Goal: Information Seeking & Learning: Learn about a topic

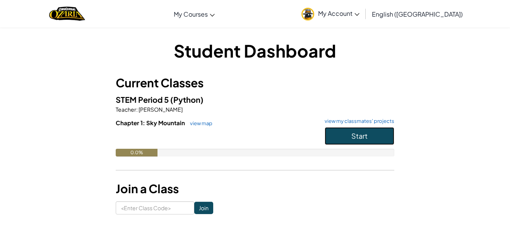
click at [360, 133] on span "Start" at bounding box center [359, 135] width 16 height 9
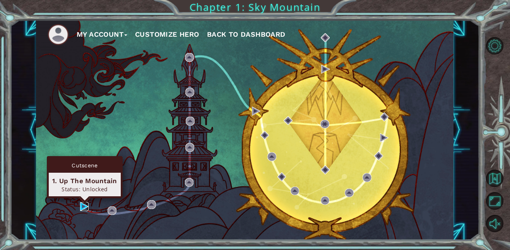
click at [86, 205] on img at bounding box center [84, 206] width 9 height 9
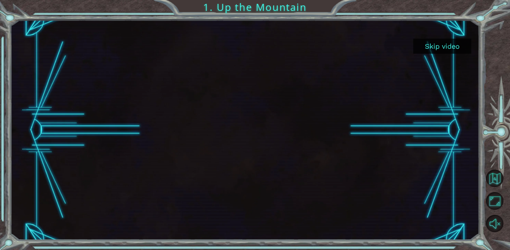
click at [440, 50] on button "Skip video" at bounding box center [442, 46] width 58 height 15
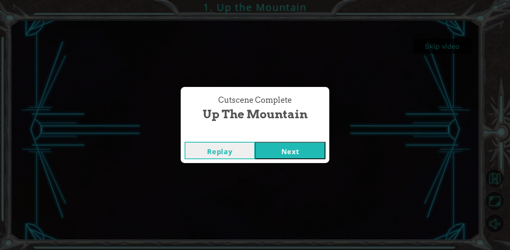
click at [289, 151] on button "Next" at bounding box center [290, 150] width 70 height 17
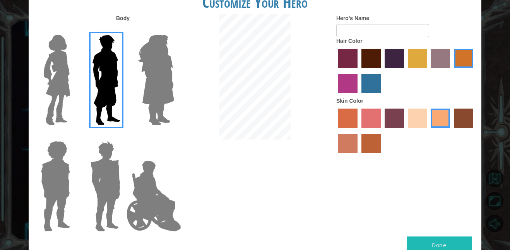
click at [107, 176] on img at bounding box center [105, 186] width 36 height 97
click at [123, 136] on input "Hero Garnet" at bounding box center [123, 136] width 0 height 0
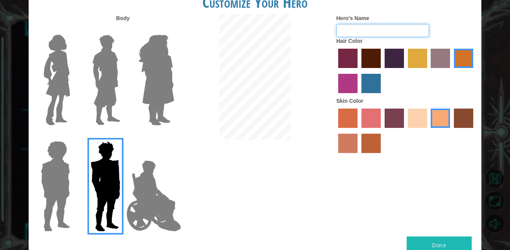
click at [356, 28] on input "Hero's Name" at bounding box center [382, 30] width 93 height 13
type input "The EXECUTIONER"
click at [372, 60] on label "maroon hair color" at bounding box center [370, 58] width 19 height 19
click at [358, 71] on input "maroon hair color" at bounding box center [358, 71] width 0 height 0
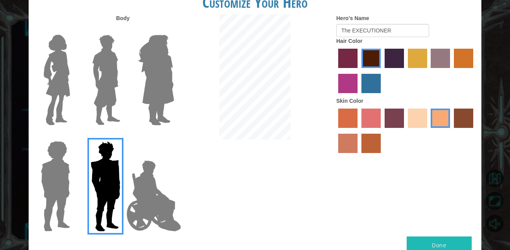
click at [456, 114] on label "karma skin color" at bounding box center [462, 118] width 19 height 19
click at [451, 131] on input "karma skin color" at bounding box center [451, 131] width 0 height 0
click at [372, 141] on label "smoke tree skin color" at bounding box center [370, 143] width 19 height 19
click at [358, 156] on input "smoke tree skin color" at bounding box center [358, 156] width 0 height 0
click at [347, 142] on label "burning sand skin color" at bounding box center [347, 143] width 19 height 19
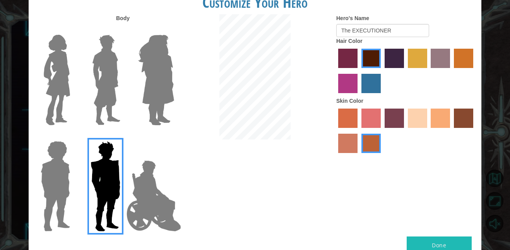
click at [474, 131] on input "burning sand skin color" at bounding box center [474, 131] width 0 height 0
click at [436, 115] on label "tacao skin color" at bounding box center [439, 118] width 19 height 19
click at [428, 131] on input "tacao skin color" at bounding box center [428, 131] width 0 height 0
click at [448, 250] on button "Done" at bounding box center [438, 245] width 65 height 17
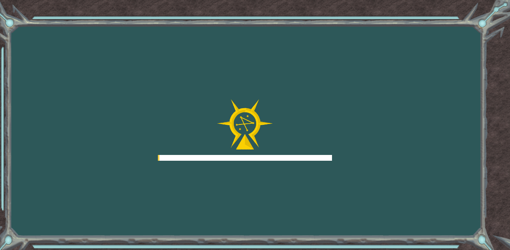
click at [441, 240] on div "Goals Error loading from server. Try refreshing the page. You'll need to join a…" at bounding box center [255, 125] width 510 height 250
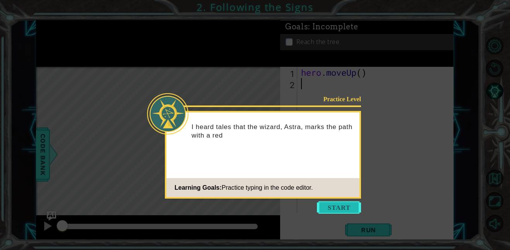
click at [338, 205] on button "Start" at bounding box center [339, 207] width 44 height 12
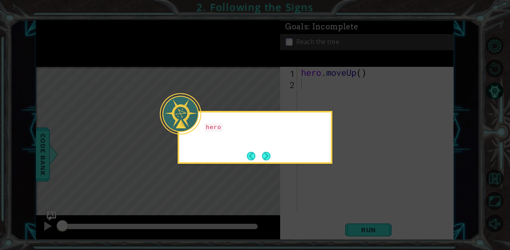
click at [338, 205] on icon at bounding box center [255, 125] width 510 height 250
click at [270, 156] on button "Next" at bounding box center [266, 156] width 9 height 9
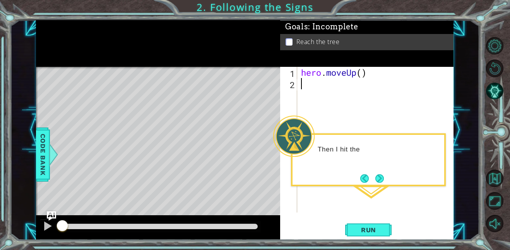
type textarea "hero.moveUp()"
click at [372, 235] on button "Run" at bounding box center [368, 229] width 46 height 17
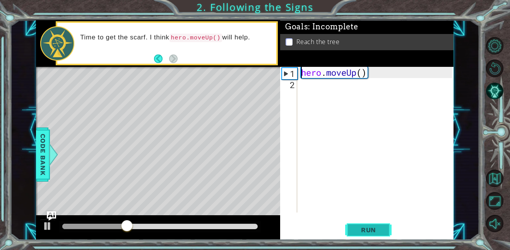
click at [360, 229] on span "Run" at bounding box center [368, 230] width 31 height 8
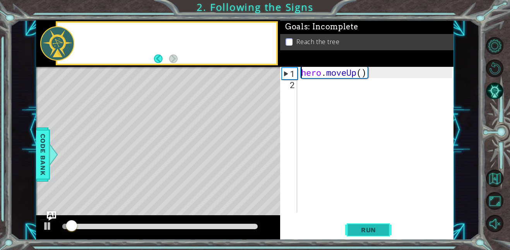
click at [360, 229] on span "Run" at bounding box center [368, 230] width 31 height 8
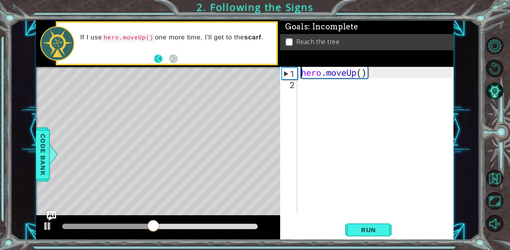
click at [160, 60] on button "Back" at bounding box center [161, 59] width 15 height 9
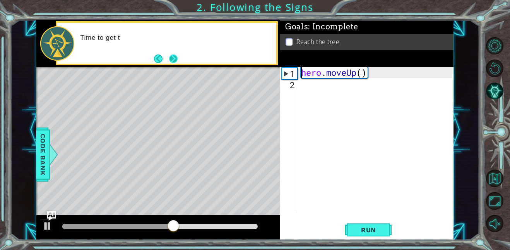
click at [174, 58] on button "Next" at bounding box center [173, 59] width 9 height 9
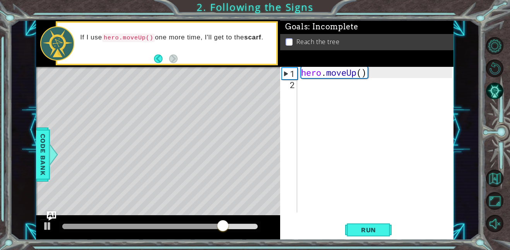
click at [160, 97] on div "Level Map" at bounding box center [214, 181] width 357 height 228
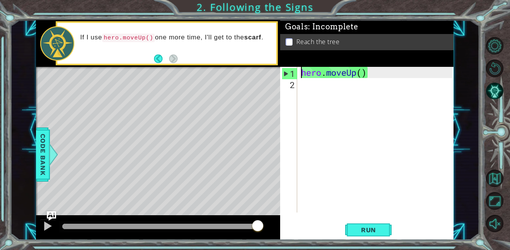
drag, startPoint x: 290, startPoint y: 77, endPoint x: 303, endPoint y: 91, distance: 19.4
click at [303, 91] on div "hero.moveUp() 1 2 hero . moveUp ( ) ההההההההההההההההההההההההההההההההההההההההההה…" at bounding box center [366, 140] width 172 height 146
drag, startPoint x: 300, startPoint y: 79, endPoint x: 419, endPoint y: 80, distance: 118.7
click at [419, 80] on div "hero . moveUp ( )" at bounding box center [377, 151] width 156 height 168
drag, startPoint x: 395, startPoint y: 76, endPoint x: 287, endPoint y: 77, distance: 107.9
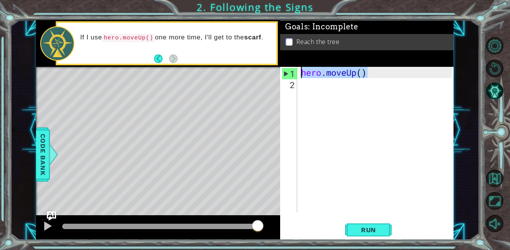
click at [287, 77] on div "1 2 hero . moveUp ( ) ההההההההההההההההההההההההההההההההההההההההההההההההההההההההה…" at bounding box center [366, 140] width 172 height 146
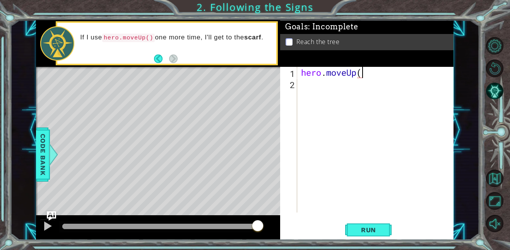
type textarea "hero.moveUp"
drag, startPoint x: 298, startPoint y: 73, endPoint x: 320, endPoint y: 72, distance: 21.3
click at [320, 72] on div "1 2 3 4 hero . moveUp ( ) ההההההההההההההההההההההההההההההההההההההההההההההההההההה…" at bounding box center [366, 140] width 172 height 146
drag, startPoint x: 377, startPoint y: 72, endPoint x: 339, endPoint y: 71, distance: 38.7
click at [339, 71] on div "hero . moveUp ( )" at bounding box center [377, 151] width 156 height 168
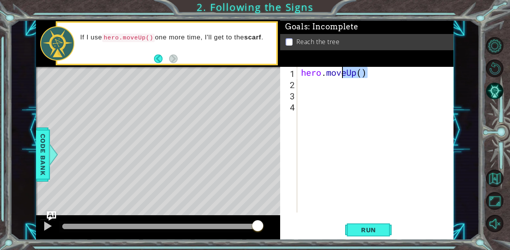
type textarea "hero.moveUp()"
click at [314, 82] on div "hero . moveUp ( )" at bounding box center [377, 151] width 156 height 168
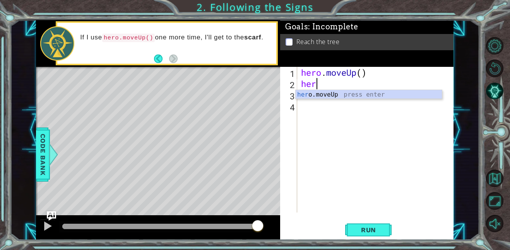
type textarea "hero"
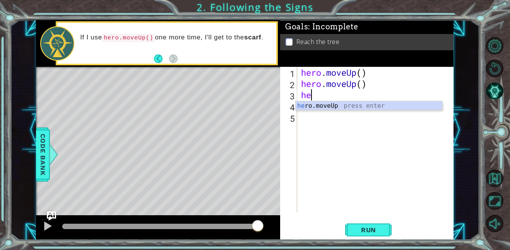
type textarea "her"
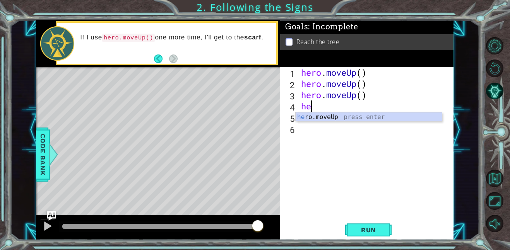
type textarea "her"
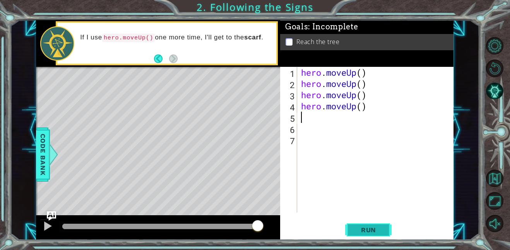
click at [372, 228] on span "Run" at bounding box center [368, 230] width 31 height 8
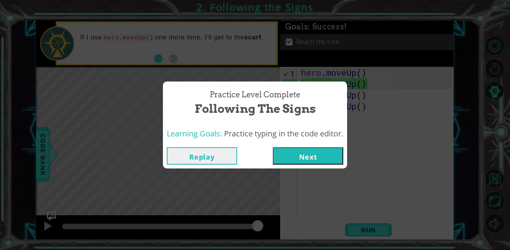
click at [293, 157] on button "Next" at bounding box center [308, 155] width 70 height 17
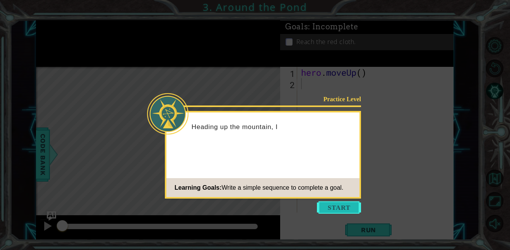
click at [330, 207] on button "Start" at bounding box center [339, 207] width 44 height 12
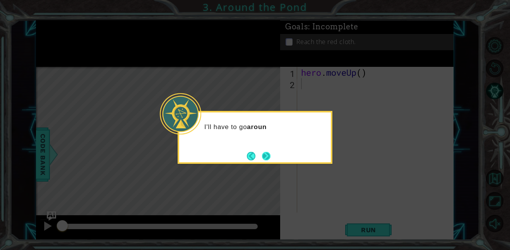
click at [267, 154] on button "Next" at bounding box center [266, 156] width 9 height 9
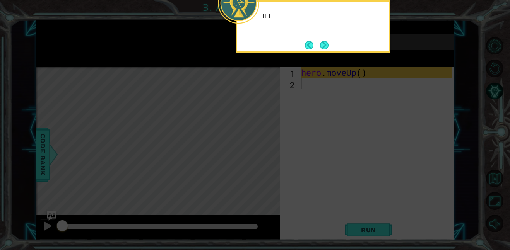
click at [267, 154] on icon at bounding box center [255, 37] width 510 height 425
click at [330, 46] on div "If I need to move up on the map, I can use hero" at bounding box center [312, 26] width 155 height 53
click at [327, 46] on button "Next" at bounding box center [324, 45] width 9 height 9
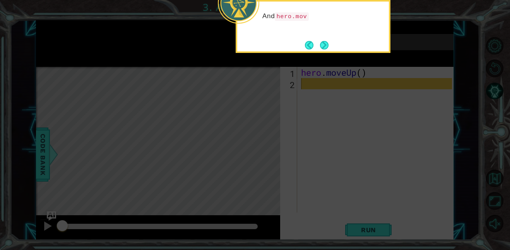
click at [327, 46] on button "Next" at bounding box center [324, 45] width 9 height 9
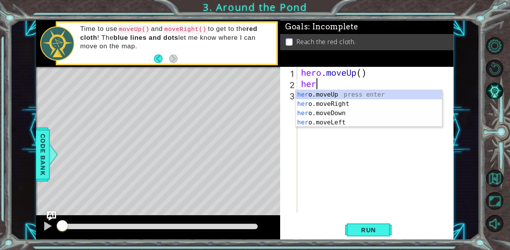
type textarea "her"
click at [370, 221] on div "her 1 2 3 hero . moveUp ( ) her ההההההההההההההההההההההההההההההההההההההההההההההה…" at bounding box center [366, 153] width 173 height 173
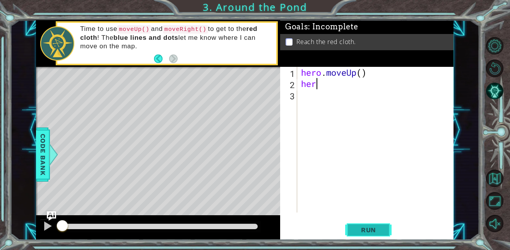
click at [370, 228] on span "Run" at bounding box center [368, 230] width 31 height 8
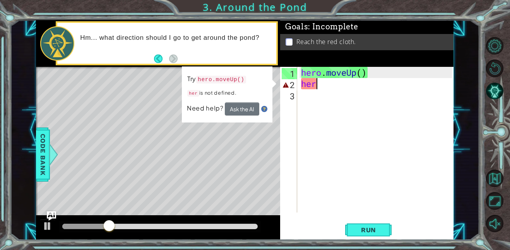
click at [351, 92] on div "hero . moveUp ( ) her" at bounding box center [377, 151] width 156 height 168
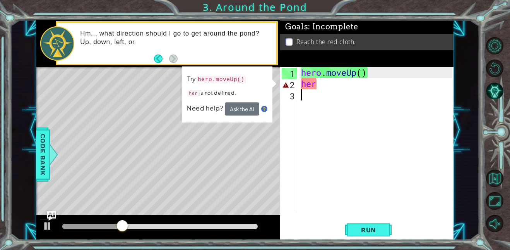
click at [349, 90] on div "hero . moveUp ( ) her" at bounding box center [377, 151] width 156 height 168
click at [347, 86] on div "hero . moveUp ( ) her" at bounding box center [377, 151] width 156 height 168
type textarea "hero"
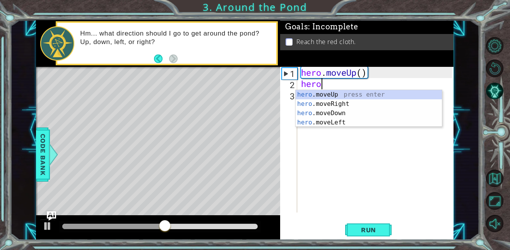
scroll to position [0, 0]
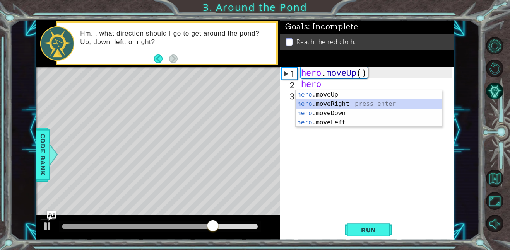
click at [342, 101] on div "hero .moveUp press enter hero .moveRight press enter hero .moveDown press enter…" at bounding box center [368, 118] width 146 height 56
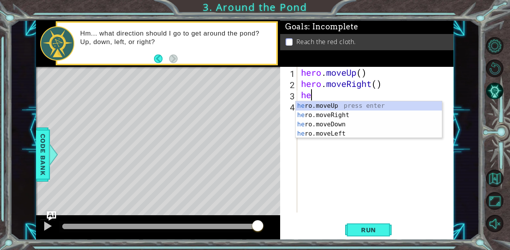
type textarea "her"
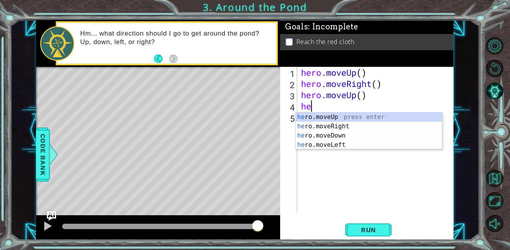
type textarea "her"
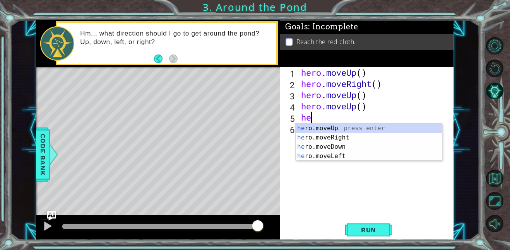
type textarea "her"
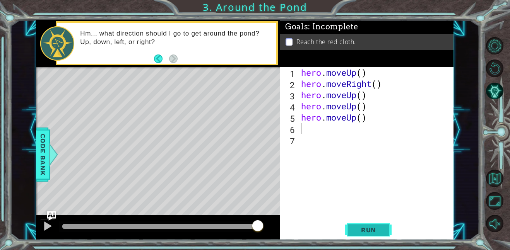
click at [370, 235] on button "Run" at bounding box center [368, 229] width 46 height 17
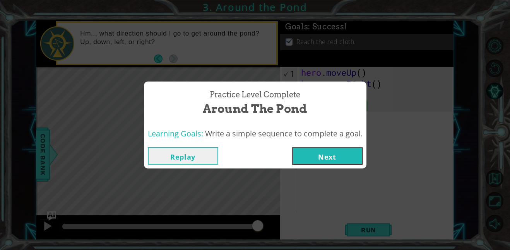
click at [345, 163] on button "Next" at bounding box center [327, 155] width 70 height 17
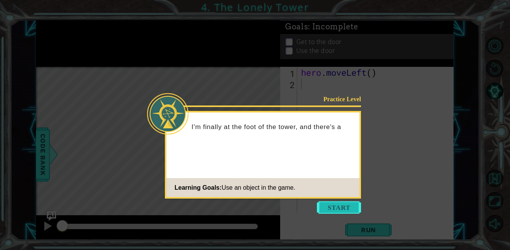
click at [338, 207] on button "Start" at bounding box center [339, 207] width 44 height 12
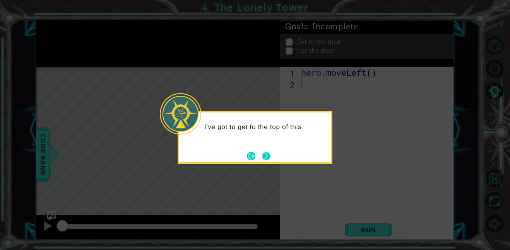
click at [270, 157] on button "Next" at bounding box center [266, 156] width 9 height 9
click at [271, 157] on button "Next" at bounding box center [266, 156] width 12 height 12
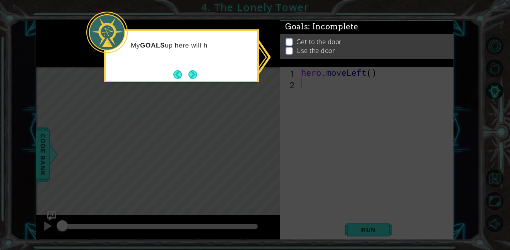
click at [264, 94] on icon at bounding box center [255, 125] width 510 height 250
click at [198, 68] on div "My GOALS up here will help me figure out what to d" at bounding box center [182, 53] width 152 height 39
click at [193, 73] on button "Next" at bounding box center [192, 74] width 9 height 9
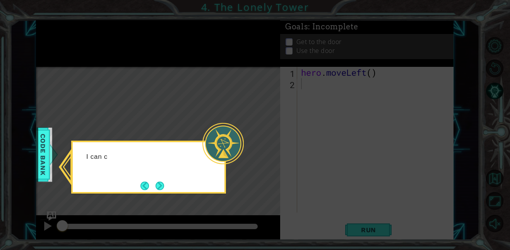
click at [342, 89] on icon at bounding box center [255, 125] width 510 height 250
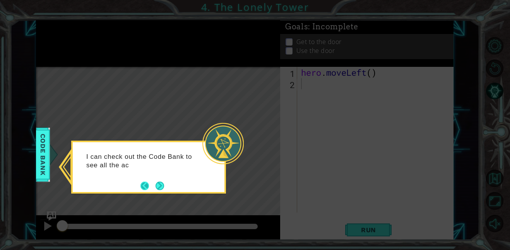
click at [153, 182] on button "Back" at bounding box center [147, 186] width 15 height 9
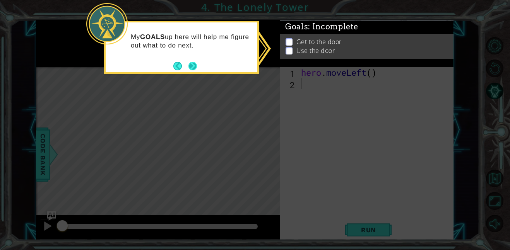
click at [196, 67] on button "Next" at bounding box center [192, 66] width 9 height 9
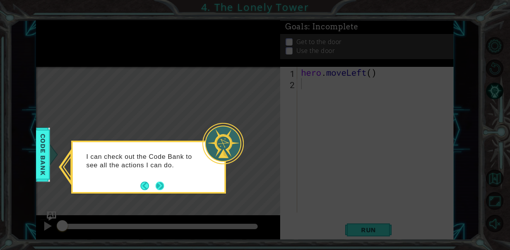
click at [165, 184] on button "Next" at bounding box center [160, 186] width 12 height 12
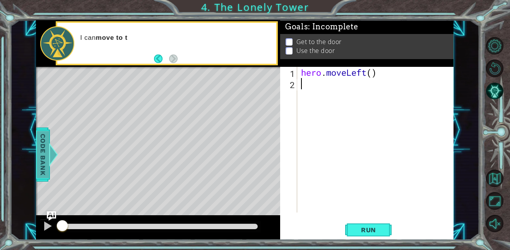
click at [42, 158] on span "Code Bank" at bounding box center [42, 154] width 12 height 47
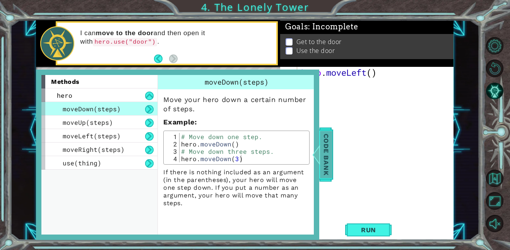
click at [322, 157] on span "Code Bank" at bounding box center [325, 154] width 12 height 47
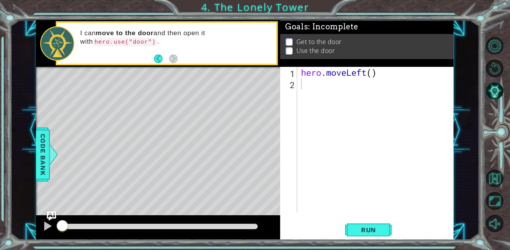
click at [330, 81] on div "hero . moveLeft ( )" at bounding box center [377, 151] width 156 height 168
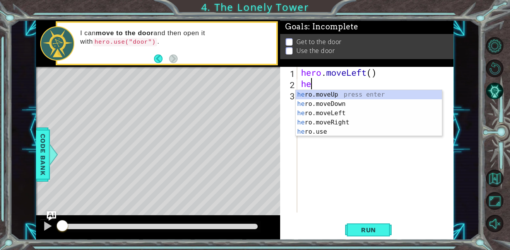
type textarea "her"
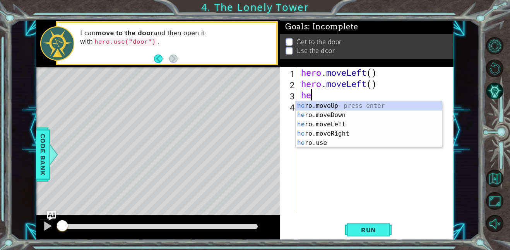
type textarea "her"
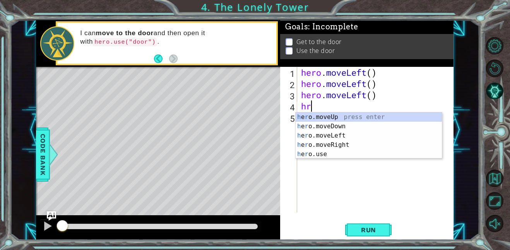
type textarea "hro"
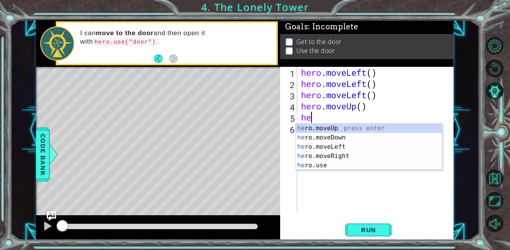
type textarea "her"
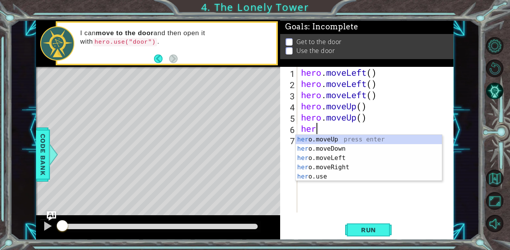
type textarea "hero"
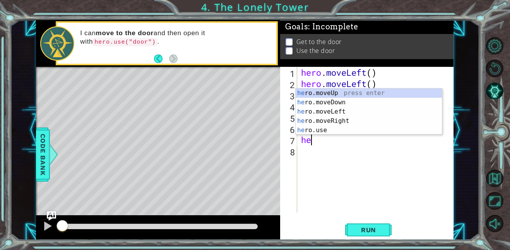
type textarea "her"
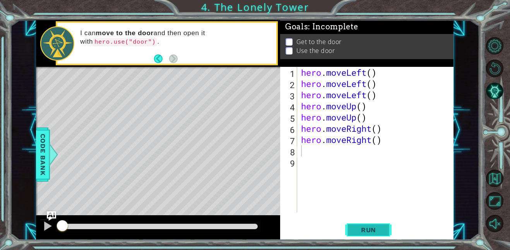
click at [382, 222] on button "Run" at bounding box center [368, 229] width 46 height 17
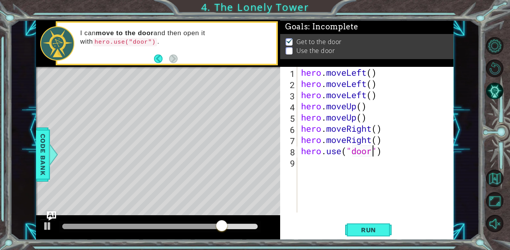
scroll to position [0, 3]
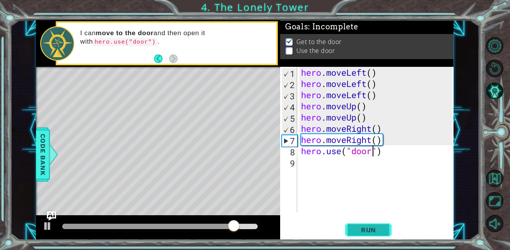
click at [358, 227] on span "Run" at bounding box center [368, 230] width 31 height 8
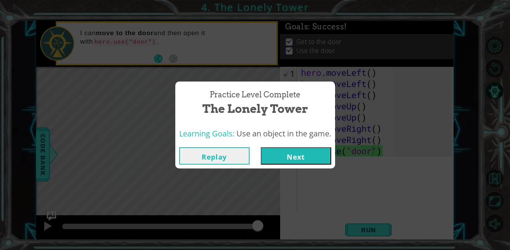
click at [222, 160] on button "Replay" at bounding box center [214, 155] width 70 height 17
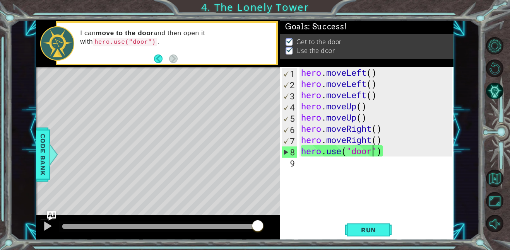
click at [389, 87] on div "hero . moveLeft ( ) hero . moveLeft ( ) hero . moveLeft ( ) hero . moveUp ( ) h…" at bounding box center [377, 151] width 156 height 168
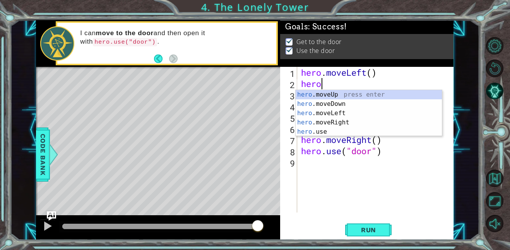
scroll to position [0, 0]
type textarea "h"
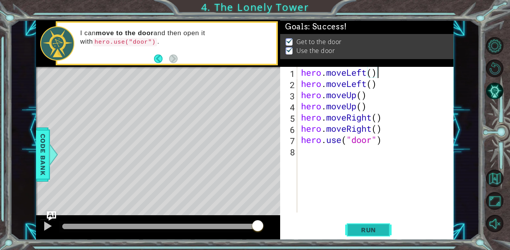
click at [363, 238] on button "Run" at bounding box center [368, 229] width 46 height 17
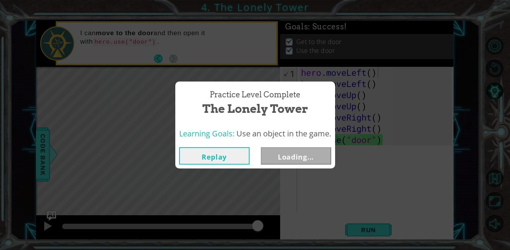
click at [373, 77] on div "Practice Level Complete The Lonely Tower Learning Goals: Use an object in the g…" at bounding box center [255, 125] width 510 height 250
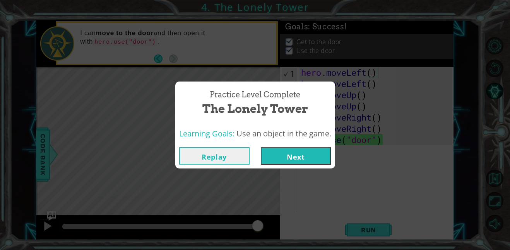
click at [211, 159] on button "Replay" at bounding box center [214, 155] width 70 height 17
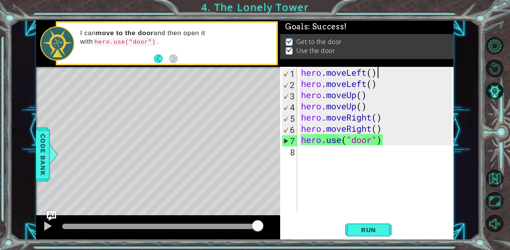
click at [368, 75] on div "hero . moveLeft ( ) hero . moveLeft ( ) hero . moveUp ( ) hero . moveUp ( ) her…" at bounding box center [377, 151] width 156 height 168
click at [370, 78] on div "hero . moveLeft ( ) hero . moveLeft ( ) hero . moveUp ( ) hero . moveUp ( ) her…" at bounding box center [377, 151] width 156 height 168
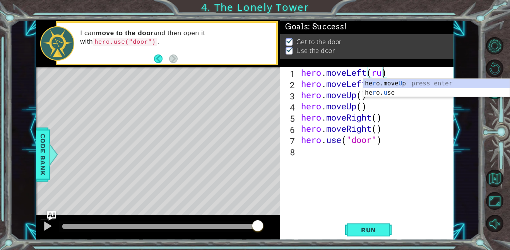
scroll to position [0, 3]
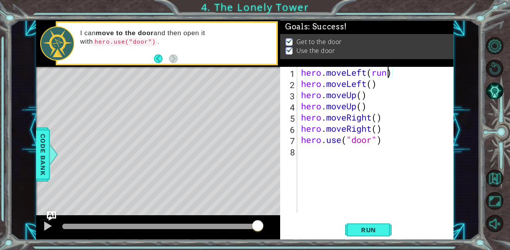
click at [369, 89] on div "hero . moveLeft ( run ) hero . moveLeft ( ) hero . moveUp ( ) hero . moveUp ( )…" at bounding box center [377, 151] width 156 height 168
click at [385, 76] on div "hero . moveLeft ( run ) hero . moveLeft ( ) hero . moveUp ( ) hero . moveUp ( )…" at bounding box center [377, 151] width 156 height 168
click at [370, 82] on div "hero . moveLeft ( run ) hero . moveLeft ( ) hero . moveUp ( ) hero . moveUp ( )…" at bounding box center [377, 151] width 156 height 168
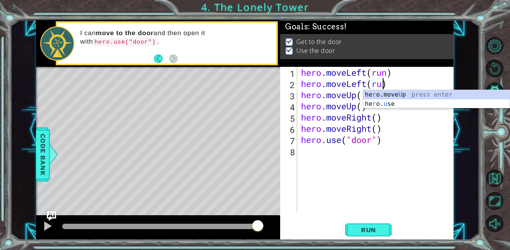
scroll to position [0, 3]
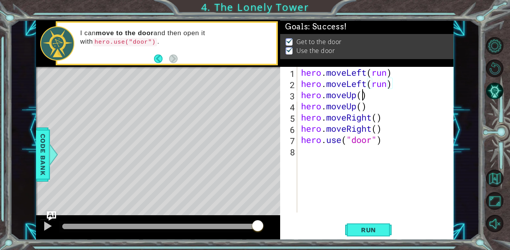
click at [360, 98] on div "hero . moveLeft ( run ) hero . moveLeft ( run ) hero . moveUp ( ) hero . moveUp…" at bounding box center [377, 151] width 156 height 168
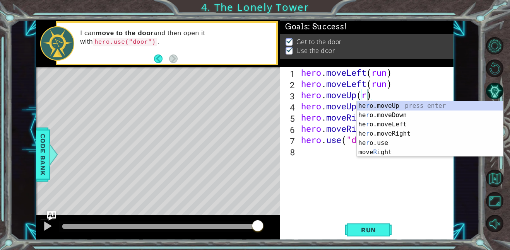
scroll to position [0, 3]
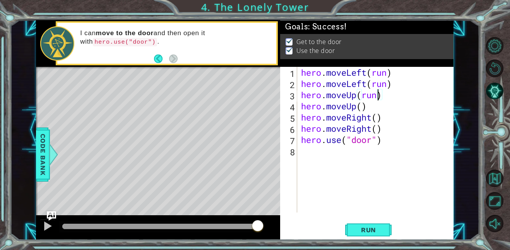
click at [361, 108] on div "hero . moveLeft ( run ) hero . moveLeft ( run ) hero . moveUp ( run ) hero . mo…" at bounding box center [377, 151] width 156 height 168
click at [378, 121] on div "hero . moveLeft ( run ) hero . moveLeft ( run ) hero . moveUp ( run ) hero . mo…" at bounding box center [377, 151] width 156 height 168
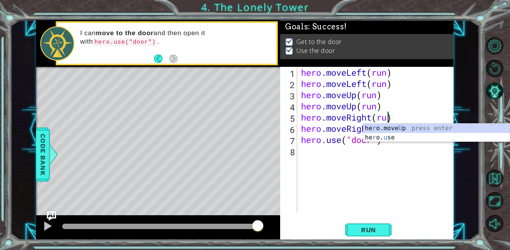
scroll to position [0, 4]
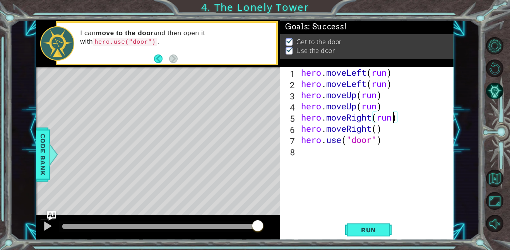
click at [378, 128] on div "hero . moveLeft ( run ) hero . moveLeft ( run ) hero . moveUp ( run ) hero . mo…" at bounding box center [377, 151] width 156 height 168
click at [355, 230] on span "Run" at bounding box center [368, 230] width 31 height 8
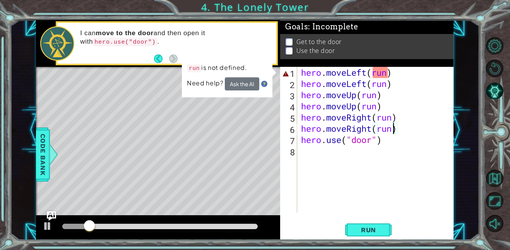
click at [386, 74] on div "hero . moveLeft ( run ) hero . moveLeft ( run ) hero . moveUp ( run ) hero . mo…" at bounding box center [377, 151] width 156 height 168
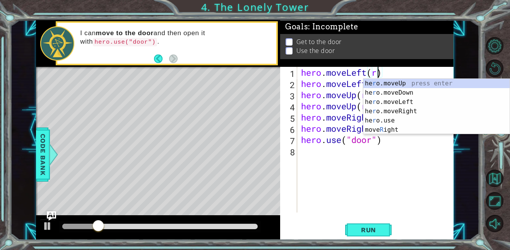
scroll to position [0, 3]
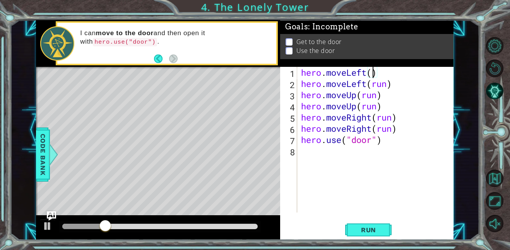
click at [389, 81] on div "hero . moveLeft ( ) hero . moveLeft ( run ) hero . moveUp ( run ) hero . moveUp…" at bounding box center [377, 151] width 156 height 168
click at [377, 96] on div "hero . moveLeft ( ) hero . moveLeft ( ) hero . moveUp ( run ) hero . moveUp ( r…" at bounding box center [377, 151] width 156 height 168
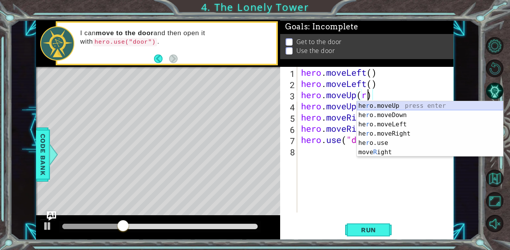
scroll to position [0, 3]
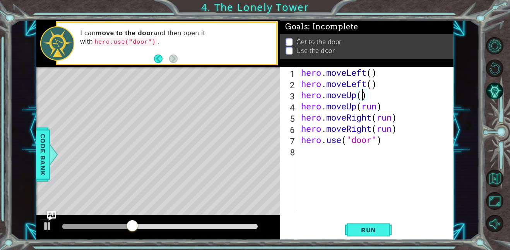
click at [376, 107] on div "hero . moveLeft ( ) hero . moveLeft ( ) hero . moveUp ( ) hero . moveUp ( run )…" at bounding box center [377, 151] width 156 height 168
click at [390, 117] on div "hero . moveLeft ( ) hero . moveLeft ( ) hero . moveUp ( ) hero . moveUp ( ) her…" at bounding box center [377, 151] width 156 height 168
click at [390, 129] on div "hero . moveLeft ( ) hero . moveLeft ( ) hero . moveUp ( ) hero . moveUp ( ) her…" at bounding box center [377, 151] width 156 height 168
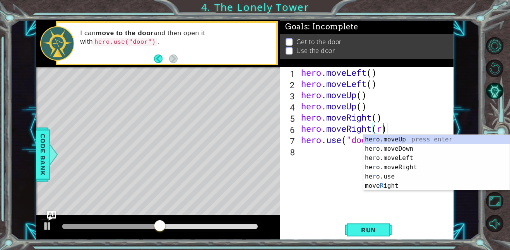
type textarea "hero.moveRight()"
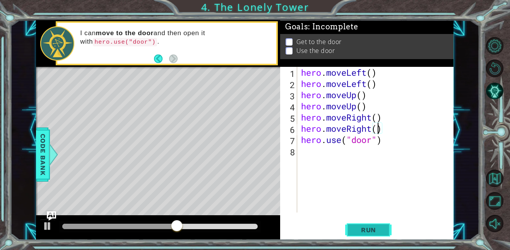
click at [375, 227] on span "Run" at bounding box center [368, 230] width 31 height 8
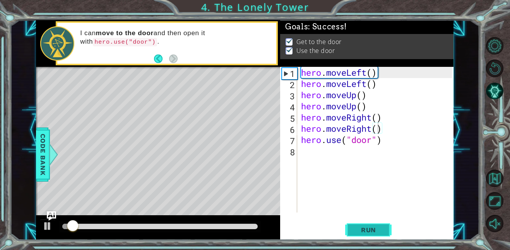
click at [375, 227] on span "Run" at bounding box center [368, 230] width 31 height 8
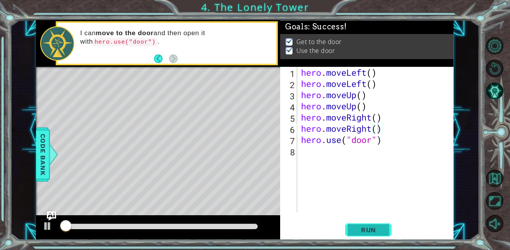
click at [375, 227] on span "Run" at bounding box center [368, 230] width 31 height 8
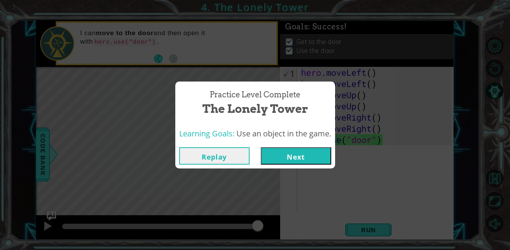
click at [309, 160] on button "Next" at bounding box center [296, 155] width 70 height 17
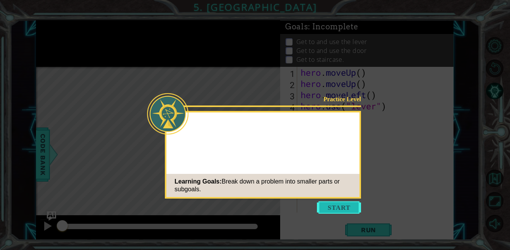
click at [329, 203] on button "Start" at bounding box center [339, 207] width 44 height 12
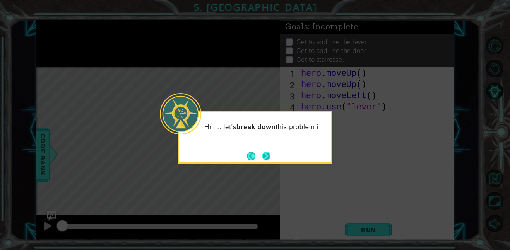
click at [267, 159] on button "Next" at bounding box center [266, 156] width 9 height 9
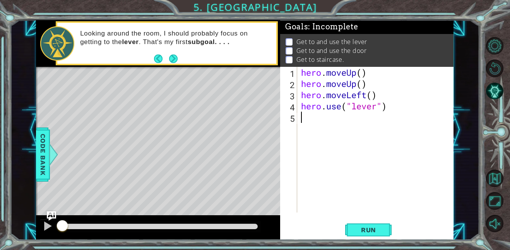
click at [359, 90] on div "hero . moveUp ( ) hero . moveUp ( ) hero . moveLeft ( ) hero . use ( "lever" )" at bounding box center [377, 151] width 156 height 168
click at [361, 81] on div "hero . moveUp ( ) hero . moveUp ( ) hero . moveLeft ( ) hero . use ( "lever" )" at bounding box center [377, 151] width 156 height 168
click at [357, 86] on div "hero . moveUp ( ) hero . moveUp ( ) hero . moveLeft ( ) hero . use ( "lever" )" at bounding box center [377, 151] width 156 height 168
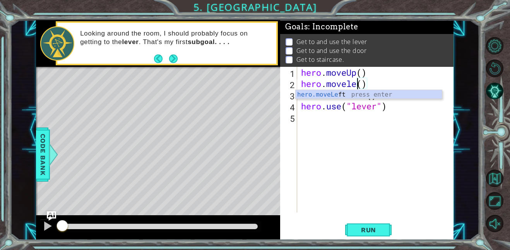
scroll to position [0, 3]
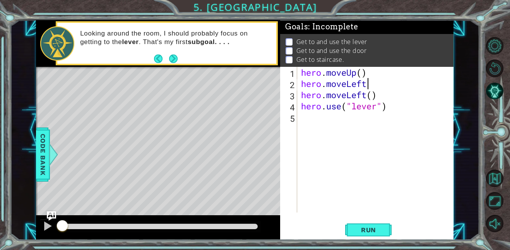
click at [365, 95] on div "hero . moveUp ( ) hero . moveLeft hero . moveLeft ( ) hero . use ( "lever" )" at bounding box center [377, 151] width 156 height 168
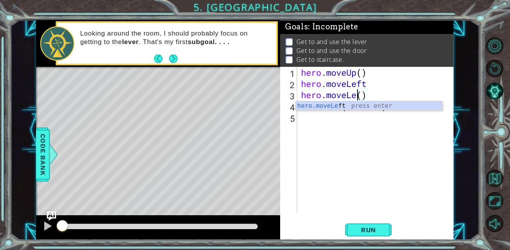
scroll to position [0, 2]
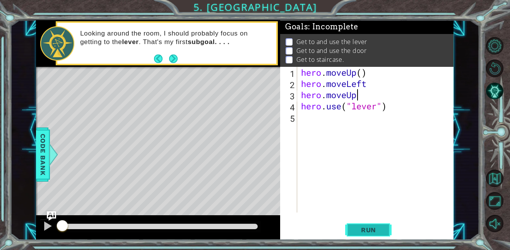
click at [363, 237] on button "Run" at bounding box center [368, 229] width 46 height 17
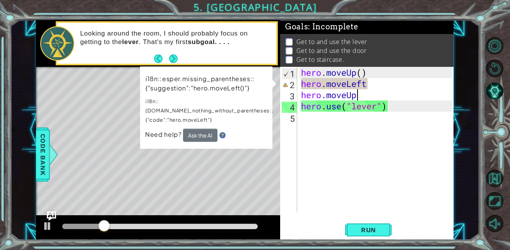
click at [366, 86] on div "hero . moveUp ( ) hero . moveLeft hero . moveUp hero . use ( "lever" )" at bounding box center [377, 151] width 156 height 168
click at [364, 228] on span "Run" at bounding box center [368, 230] width 31 height 8
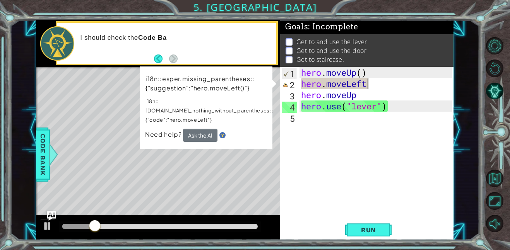
click at [370, 91] on div "hero . moveUp ( ) hero . moveLeft hero . moveUp hero . use ( "lever" )" at bounding box center [377, 151] width 156 height 168
click at [368, 75] on div "hero . moveUp ( ) hero . moveLeft hero . moveUp hero . use ( "lever" )" at bounding box center [377, 151] width 156 height 168
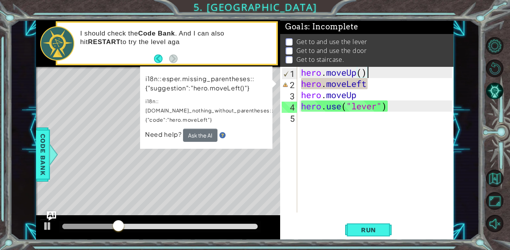
click at [372, 84] on div "hero . moveUp ( ) hero . moveLeft hero . moveUp hero . use ( "lever" )" at bounding box center [377, 151] width 156 height 168
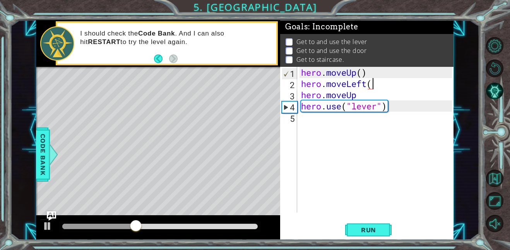
scroll to position [0, 3]
click at [377, 229] on span "Run" at bounding box center [368, 230] width 31 height 8
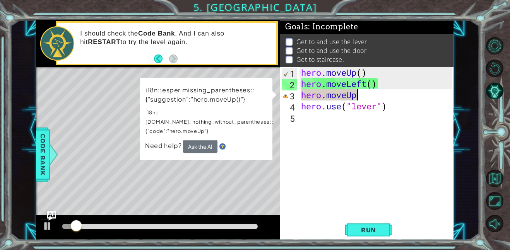
click at [375, 94] on div "hero . moveUp ( ) hero . moveLeft ( ) hero . moveUp hero . use ( "lever" )" at bounding box center [377, 151] width 156 height 168
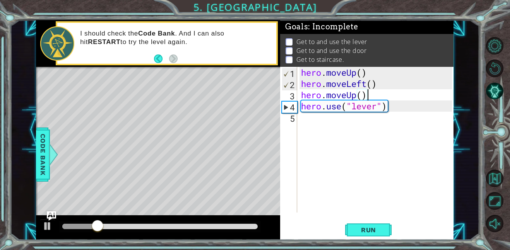
type textarea "hero.moveUp()"
click at [378, 220] on div "hero.moveUp() 1 2 3 4 5 hero . moveUp ( ) hero . moveLeft ( ) hero . moveUp ( )…" at bounding box center [366, 153] width 173 height 173
click at [378, 228] on span "Run" at bounding box center [368, 230] width 31 height 8
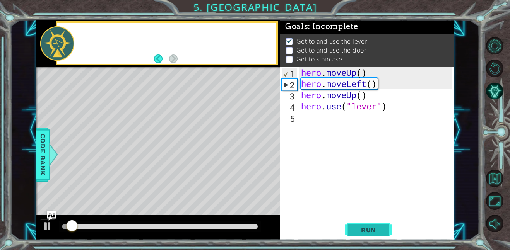
scroll to position [1, 0]
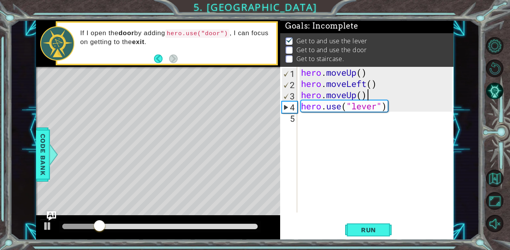
click at [339, 131] on div "hero . moveUp ( ) hero . moveLeft ( ) hero . moveUp ( ) hero . use ( "lever" )" at bounding box center [377, 151] width 156 height 168
type textarea "h"
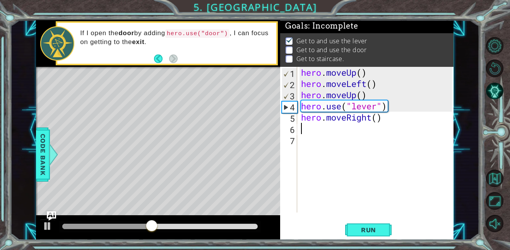
type textarea "h"
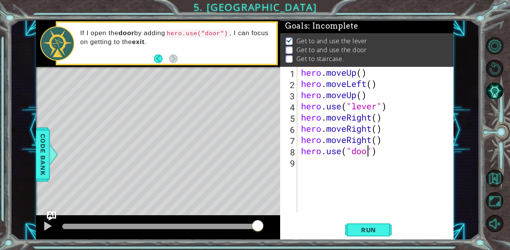
scroll to position [0, 3]
type textarea "hero.use("door")"
click at [366, 229] on span "Run" at bounding box center [368, 230] width 31 height 8
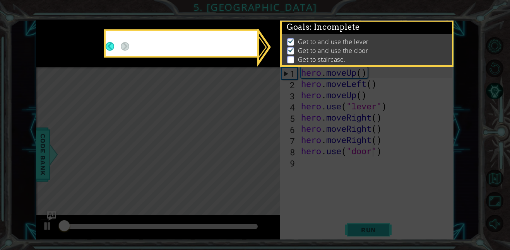
scroll to position [1, 0]
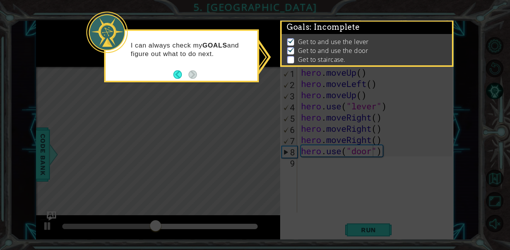
click at [289, 165] on icon at bounding box center [255, 125] width 510 height 250
click at [290, 63] on p at bounding box center [290, 59] width 7 height 7
click at [357, 230] on icon at bounding box center [255, 125] width 510 height 250
click at [179, 73] on button "Back" at bounding box center [180, 74] width 15 height 9
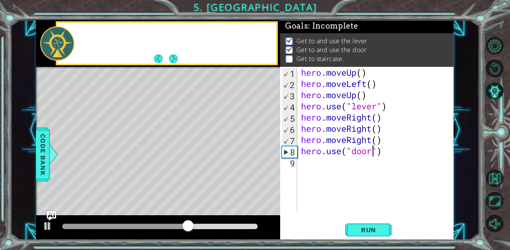
scroll to position [0, 0]
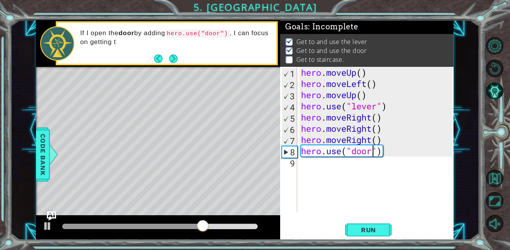
click at [313, 166] on div "hero . moveUp ( ) hero . moveLeft ( ) hero . moveUp ( ) hero . use ( "lever" ) …" at bounding box center [377, 151] width 156 height 168
type textarea "he"
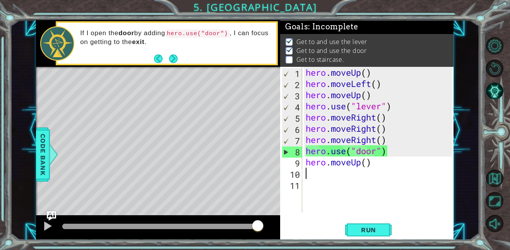
type textarea "h"
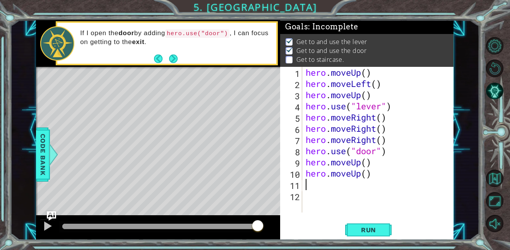
type textarea "h"
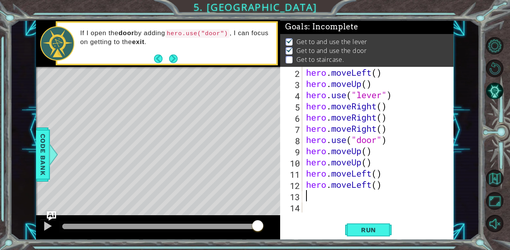
scroll to position [11, 0]
type textarea "h"
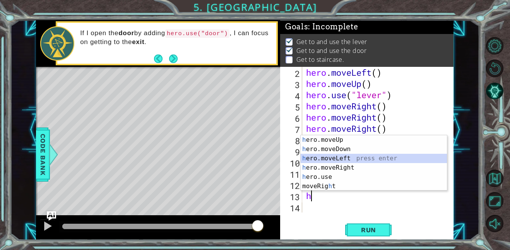
scroll to position [22, 0]
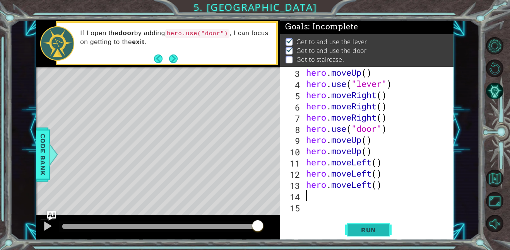
click at [360, 230] on span "Run" at bounding box center [368, 230] width 31 height 8
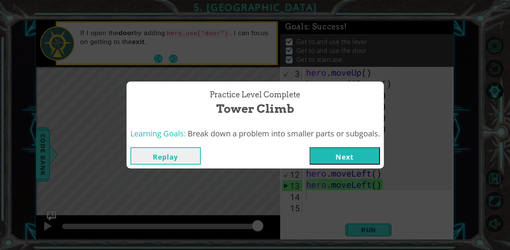
click at [350, 157] on button "Next" at bounding box center [344, 155] width 70 height 17
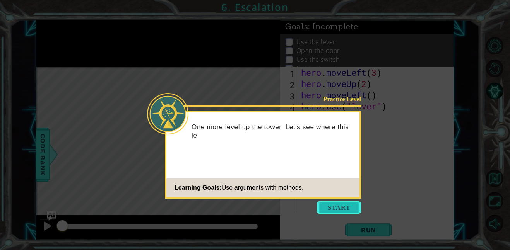
click at [343, 211] on button "Start" at bounding box center [339, 207] width 44 height 12
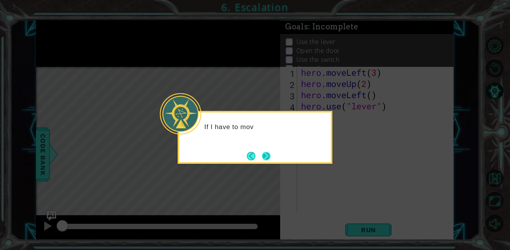
click at [270, 157] on button "Next" at bounding box center [266, 156] width 9 height 9
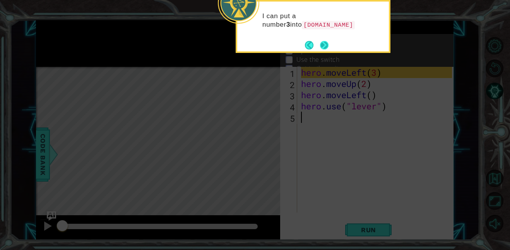
click at [326, 43] on button "Next" at bounding box center [324, 45] width 9 height 9
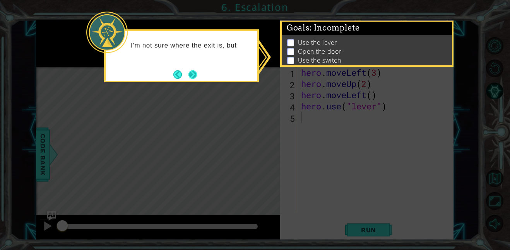
click at [193, 77] on button "Next" at bounding box center [192, 74] width 9 height 9
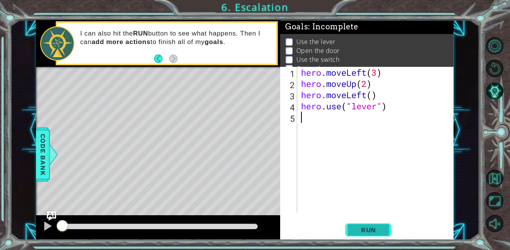
type textarea "m"
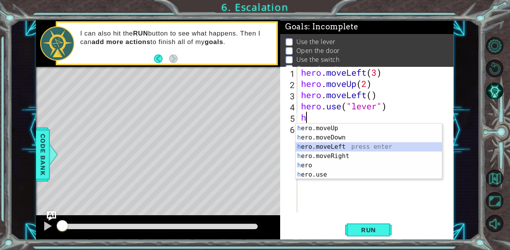
click at [332, 148] on div "h ero.moveUp press enter h ero.moveDown press enter h ero.moveLeft press enter …" at bounding box center [368, 161] width 146 height 74
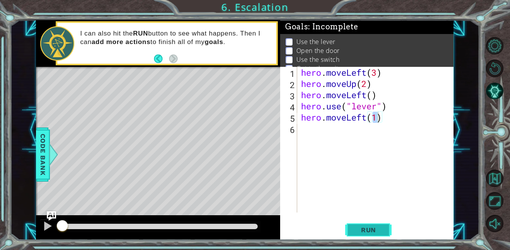
click at [360, 229] on span "Run" at bounding box center [368, 230] width 31 height 8
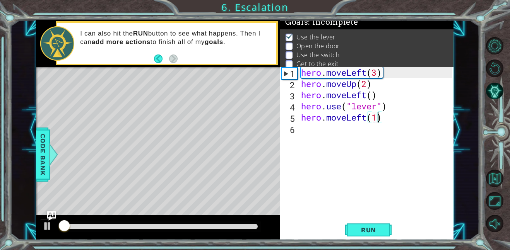
scroll to position [5, 0]
type textarea "hero.moveLeft()"
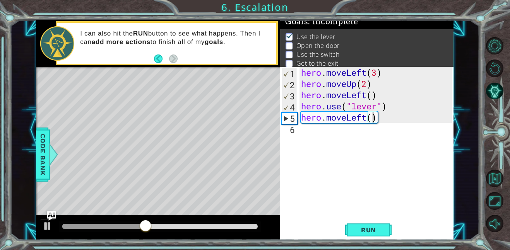
click at [316, 137] on div "hero . moveLeft ( 3 ) hero . moveUp ( 2 ) hero . moveLeft ( ) hero . use ( "lev…" at bounding box center [377, 151] width 156 height 168
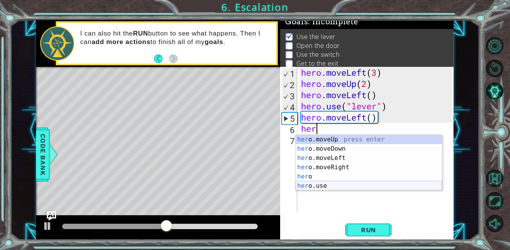
click at [312, 187] on div "her o.moveUp press enter her o.moveDown press enter her o.moveLeft press enter …" at bounding box center [368, 172] width 146 height 74
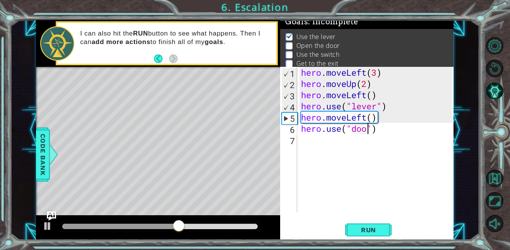
type textarea "hero.use("door")"
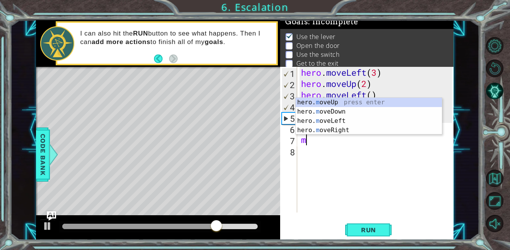
click at [331, 97] on div "hero . moveLeft ( 3 ) hero . moveUp ( 2 ) hero . moveLeft ( ) hero . use ( "lev…" at bounding box center [377, 151] width 156 height 168
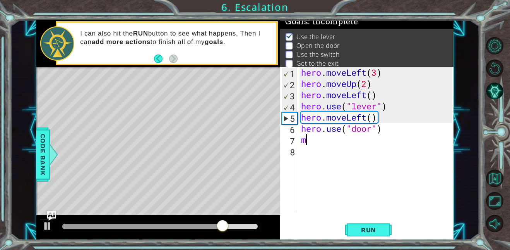
click at [329, 136] on div "hero . moveLeft ( 3 ) hero . moveUp ( 2 ) hero . moveLeft ( ) hero . use ( "lev…" at bounding box center [377, 151] width 156 height 168
type textarea "m"
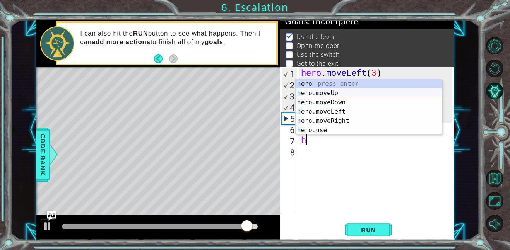
click at [335, 91] on div "h ero press enter h ero.moveUp press enter h ero.moveDown press enter h ero.mov…" at bounding box center [368, 116] width 146 height 74
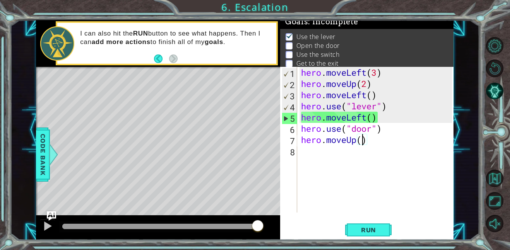
type textarea "hero.moveUp(2)"
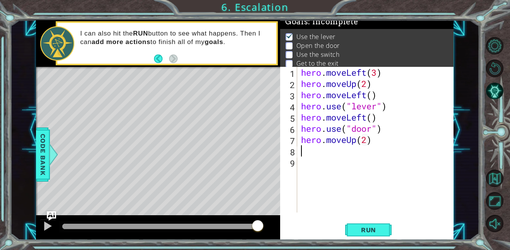
type textarea "m"
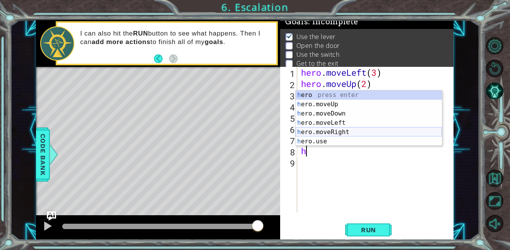
click at [342, 131] on div "h ero press enter h ero.moveUp press enter h ero.moveDown press enter h ero.mov…" at bounding box center [368, 127] width 146 height 74
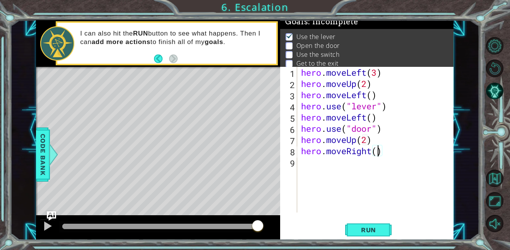
scroll to position [0, 3]
click at [382, 225] on button "Run" at bounding box center [368, 229] width 46 height 17
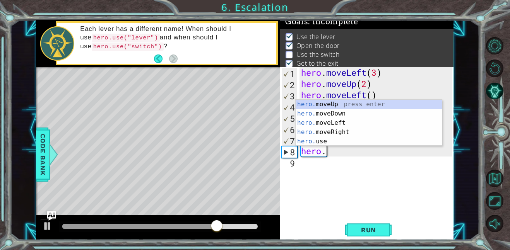
scroll to position [0, 1]
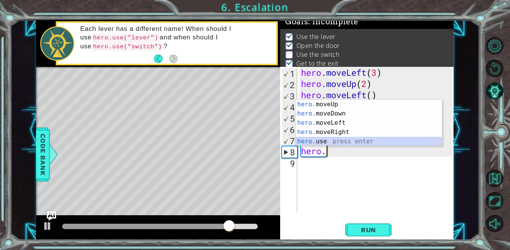
click at [370, 141] on div "hero. moveUp press enter hero. moveDown press enter hero. moveLeft press enter …" at bounding box center [368, 132] width 146 height 65
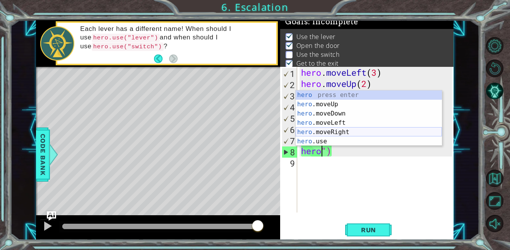
click at [338, 134] on div "hero press enter hero .moveUp press enter hero .moveDown press enter hero .move…" at bounding box center [368, 127] width 146 height 74
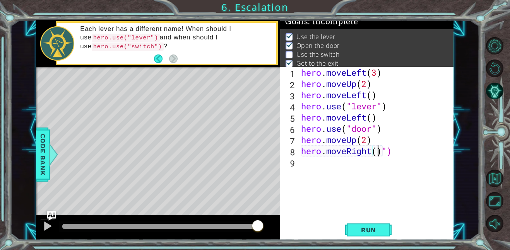
scroll to position [0, 3]
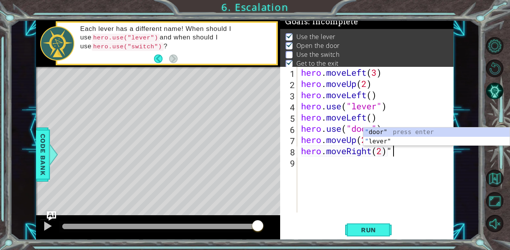
type textarea "hero.moveRight(2)"
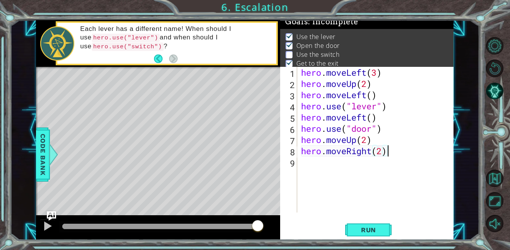
scroll to position [0, 0]
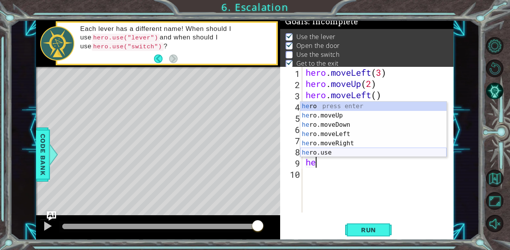
click at [359, 155] on div "he ro press enter he ro.moveUp press enter he ro.moveDown press enter he ro.mov…" at bounding box center [373, 139] width 146 height 74
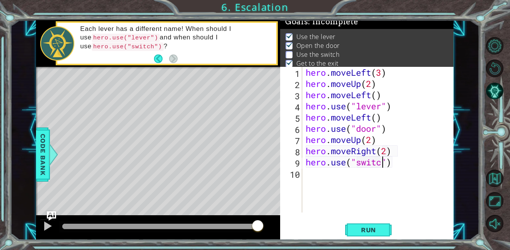
scroll to position [0, 3]
type textarea "hero.use("switch")"
type textarea "m"
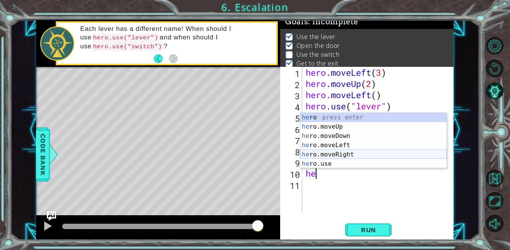
click at [347, 153] on div "he ro press enter he ro.moveUp press enter he ro.moveDown press enter he ro.mov…" at bounding box center [373, 150] width 146 height 74
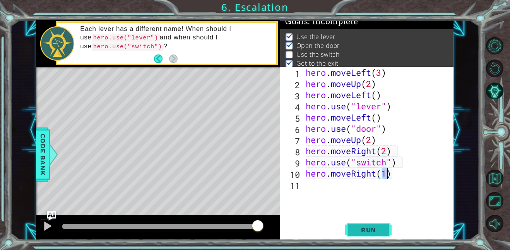
type textarea "hero.moveRight(1)"
click at [375, 234] on button "Run" at bounding box center [368, 229] width 46 height 17
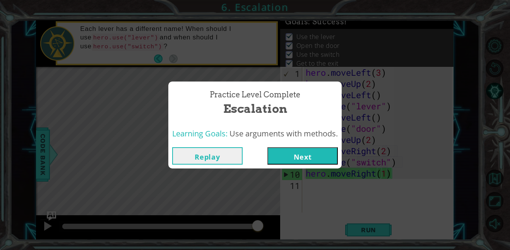
click at [313, 149] on button "Next" at bounding box center [302, 155] width 70 height 17
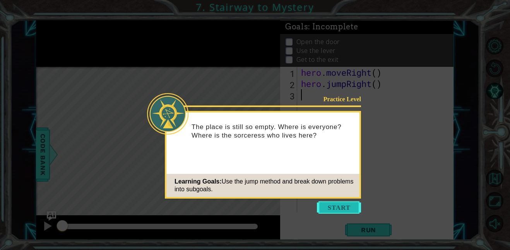
click at [337, 204] on button "Start" at bounding box center [339, 207] width 44 height 12
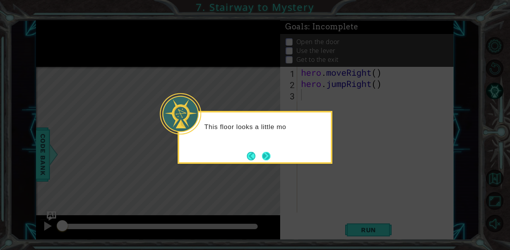
click at [264, 152] on button "Next" at bounding box center [266, 156] width 9 height 9
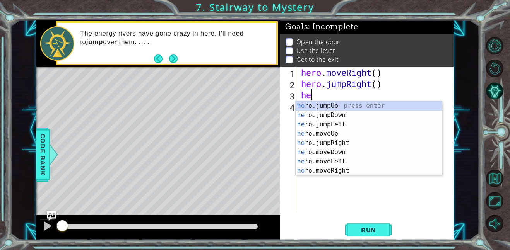
type textarea "her"
click at [329, 123] on div "her o.jumpUp press enter her o.jumpDown press enter her o.jumpLeft press enter …" at bounding box center [368, 147] width 146 height 93
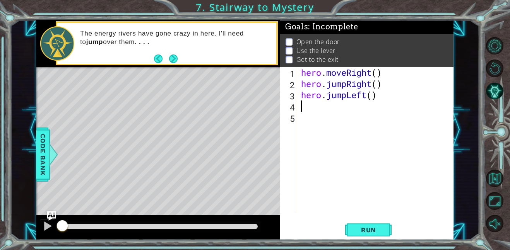
click at [365, 99] on div "hero . moveRight ( ) hero . jumpRight ( ) hero . jumpLeft ( )" at bounding box center [377, 151] width 156 height 168
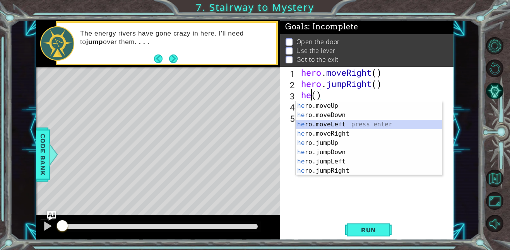
click at [341, 126] on div "he ro.moveUp press enter he ro.moveDown press enter he ro.moveLeft press enter …" at bounding box center [368, 147] width 146 height 93
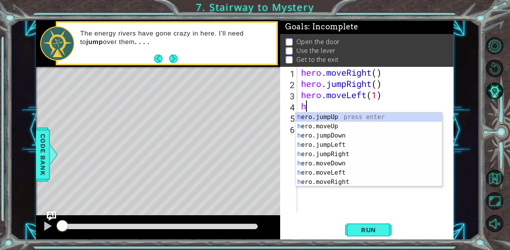
scroll to position [0, 3]
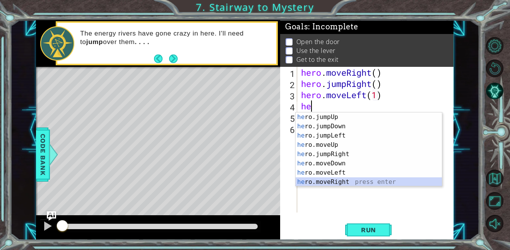
click at [354, 181] on div "he ro.jumpUp press enter he ro.jumpDown press enter he ro.jumpLeft press enter …" at bounding box center [368, 159] width 146 height 93
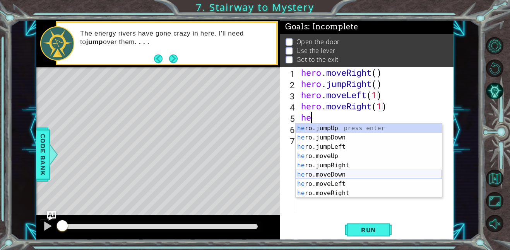
scroll to position [19, 0]
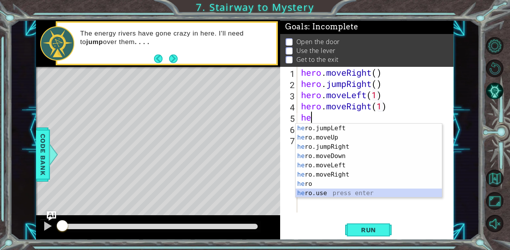
click at [343, 191] on div "he ro.jumpLeft press enter he ro.moveUp press enter he ro.jumpRight press enter…" at bounding box center [368, 170] width 146 height 93
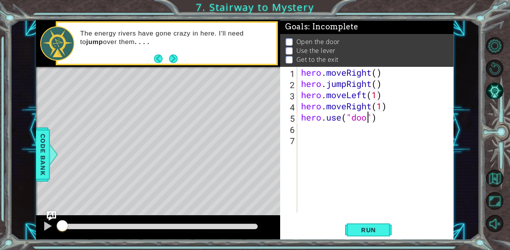
type textarea "hero.use("door")"
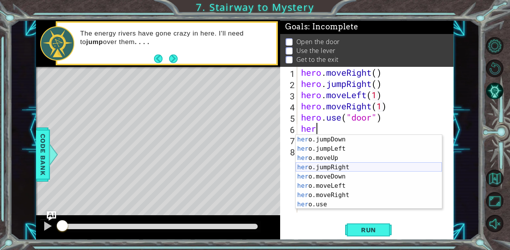
scroll to position [19, 0]
click at [350, 162] on div "her o.jumpDown press enter her o.jumpLeft press enter her o.moveUp press enter …" at bounding box center [368, 181] width 146 height 93
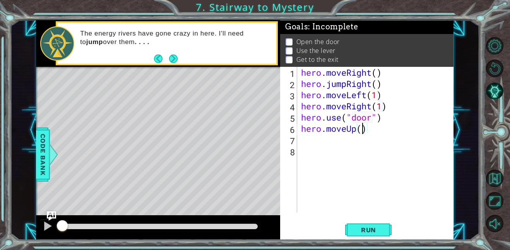
type textarea "hero.moveUp(2)"
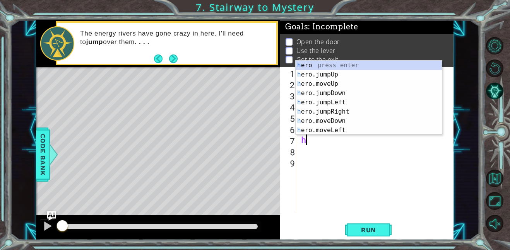
scroll to position [0, 0]
click at [351, 128] on div "her o press enter her o.jumpUp press enter her o.jumpDown press enter her o.jum…" at bounding box center [368, 107] width 146 height 93
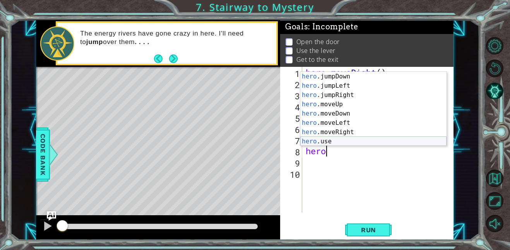
scroll to position [19, 0]
click at [324, 141] on div "hero .jumpDown press enter hero .jumpLeft press enter hero .jumpRight press ent…" at bounding box center [373, 118] width 146 height 93
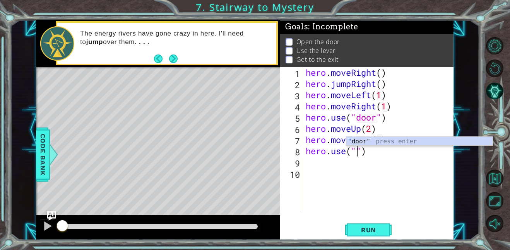
scroll to position [0, 2]
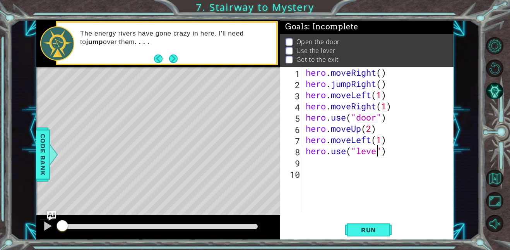
type textarea "hero.use("lever")"
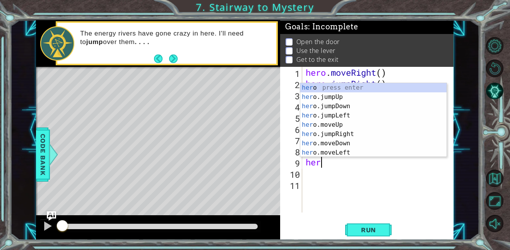
scroll to position [0, 0]
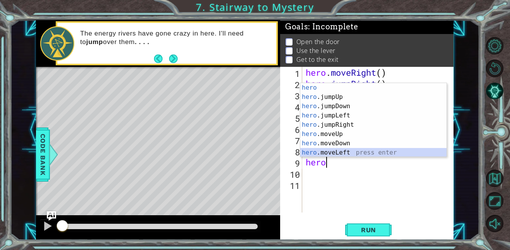
click at [334, 152] on div "hero press enter hero .jumpUp press enter hero .jumpDown press enter hero .jump…" at bounding box center [373, 129] width 146 height 93
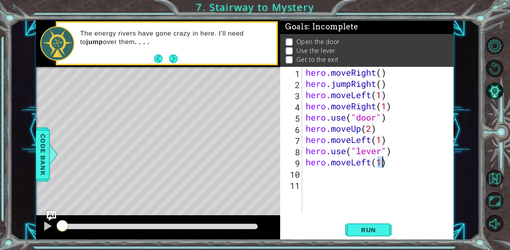
type textarea "hero.moveLeft(2)"
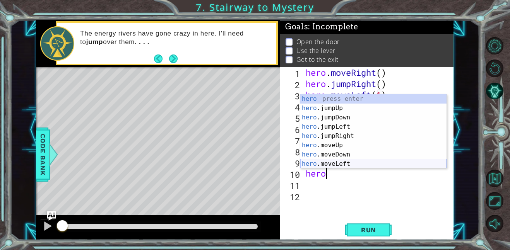
click at [363, 165] on div "hero press enter hero .jumpUp press enter hero .jumpDown press enter hero .jump…" at bounding box center [373, 140] width 146 height 93
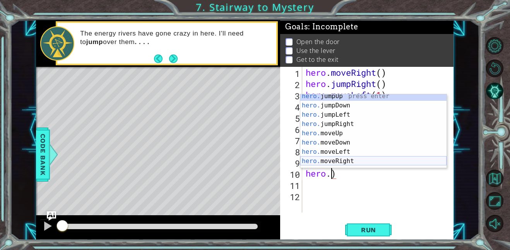
scroll to position [1, 0]
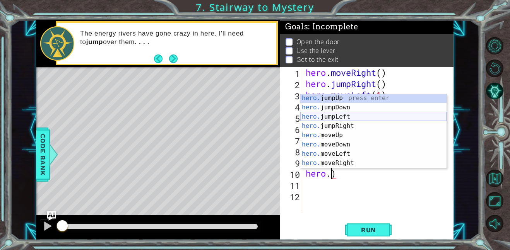
click at [353, 117] on div "hero. jumpUp press enter hero. jumpDown press enter hero. jumpLeft press enter …" at bounding box center [373, 140] width 146 height 93
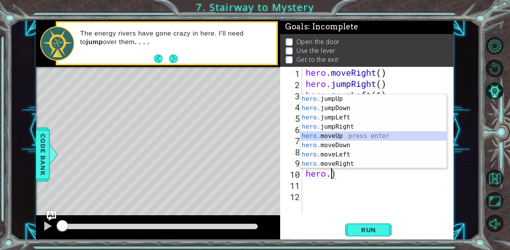
click at [364, 137] on div "hero. jumpUp press enter hero. jumpDown press enter hero. jumpLeft press enter …" at bounding box center [373, 140] width 146 height 93
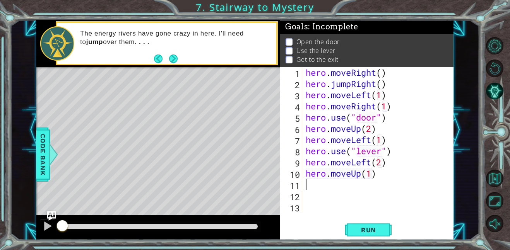
type textarea "hero.moveUp(1)m"
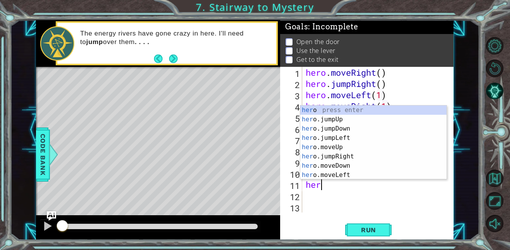
type textarea "hero"
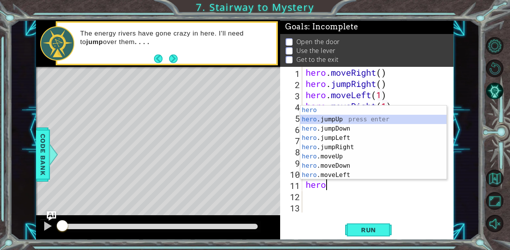
click at [363, 122] on div "hero press enter hero .jumpUp press enter hero .jumpDown press enter hero .jump…" at bounding box center [373, 152] width 146 height 93
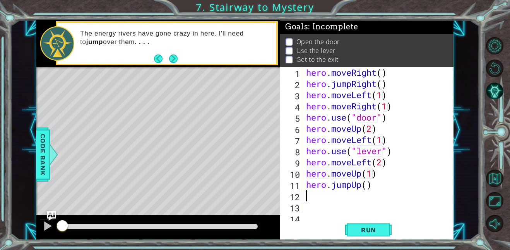
type textarea "m"
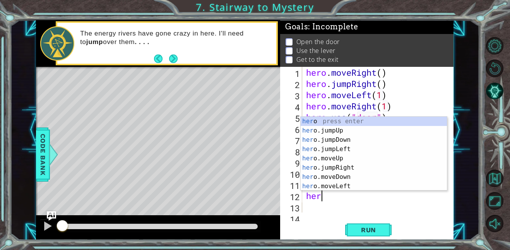
type textarea "hero"
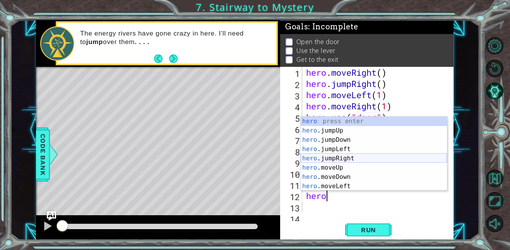
click at [364, 160] on div "hero press enter hero .jumpUp press enter hero .jumpDown press enter hero .jump…" at bounding box center [373, 163] width 146 height 93
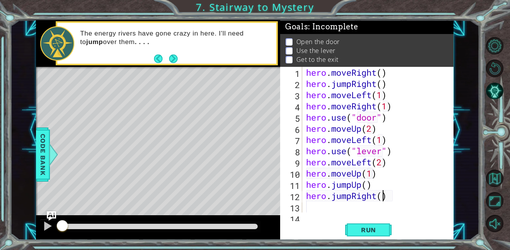
click at [383, 198] on div "hero . moveRight ( ) hero . jumpRight ( ) hero . moveLeft ( 1 ) hero . moveRigh…" at bounding box center [379, 151] width 151 height 168
click at [367, 230] on span "Run" at bounding box center [368, 230] width 31 height 8
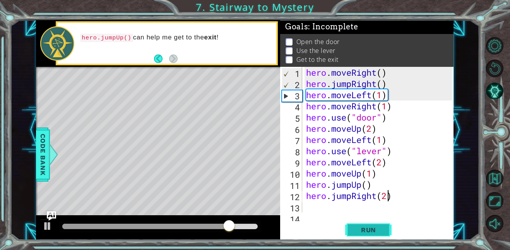
click at [367, 230] on span "Run" at bounding box center [368, 230] width 31 height 8
click at [373, 100] on div "hero . moveRight ( ) hero . jumpRight ( ) hero . moveLeft ( 1 ) hero . moveRigh…" at bounding box center [379, 151] width 151 height 168
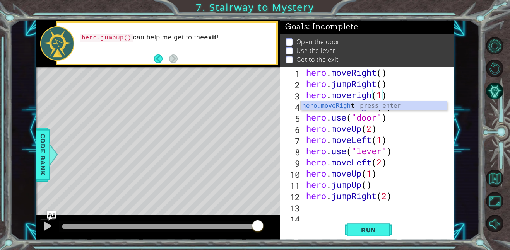
scroll to position [0, 3]
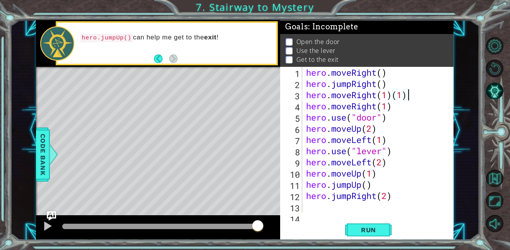
click at [424, 98] on div "hero . moveRight ( ) hero . jumpRight ( ) hero . moveRight ( 1 ) ( 1 ) hero . m…" at bounding box center [379, 151] width 151 height 168
click at [366, 229] on span "Run" at bounding box center [368, 230] width 31 height 8
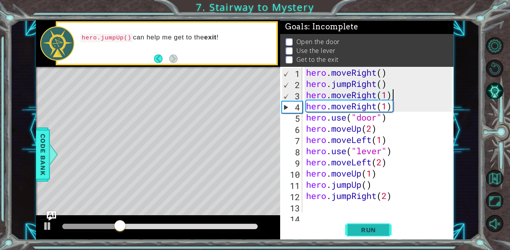
click at [366, 229] on span "Run" at bounding box center [368, 230] width 31 height 8
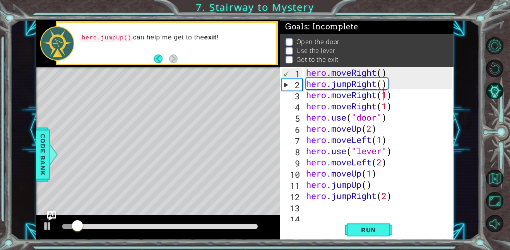
click at [381, 95] on div "hero . moveRight ( ) hero . jumpRight ( ) hero . moveRight ( 1 ) hero . moveRig…" at bounding box center [379, 151] width 151 height 168
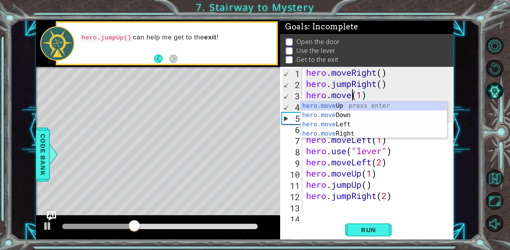
scroll to position [0, 2]
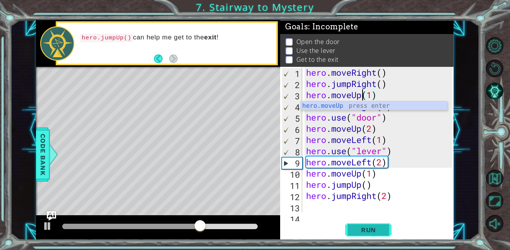
click at [371, 232] on span "Run" at bounding box center [368, 230] width 31 height 8
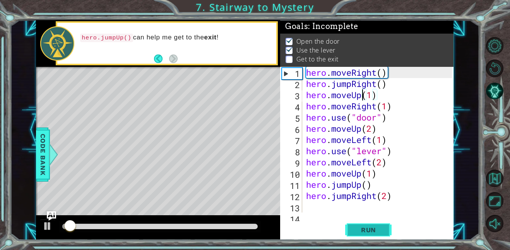
scroll to position [1, 0]
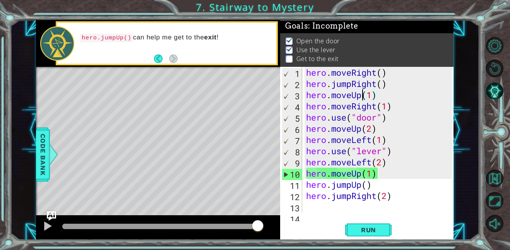
click at [375, 176] on div "hero . moveRight ( ) hero . jumpRight ( ) hero . moveUp ( 1 ) hero . moveRight …" at bounding box center [379, 151] width 151 height 168
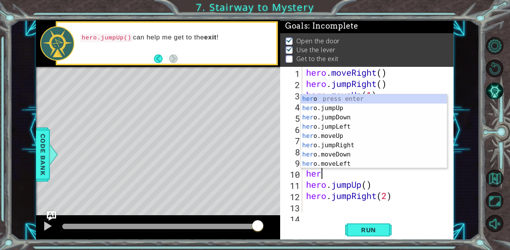
scroll to position [0, 0]
type textarea "h"
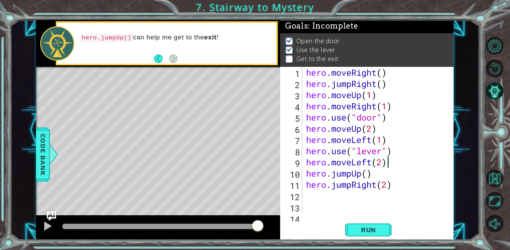
click at [382, 175] on div "hero . moveRight ( ) hero . jumpRight ( ) hero . moveUp ( 1 ) hero . moveRight …" at bounding box center [379, 151] width 151 height 168
type textarea "hero.jumpUp(2)"
click at [377, 224] on button "Run" at bounding box center [368, 229] width 46 height 17
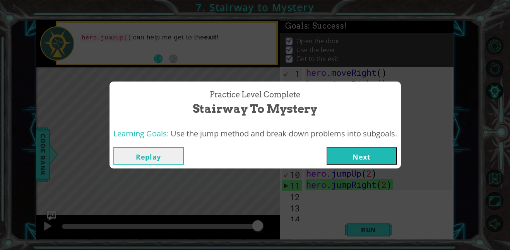
click at [170, 164] on button "Replay" at bounding box center [148, 155] width 70 height 17
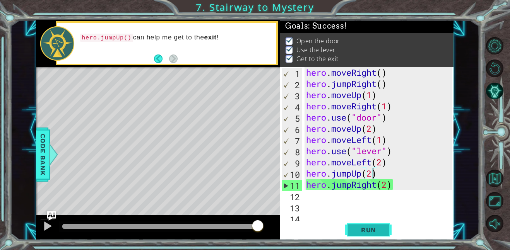
click at [356, 233] on span "Run" at bounding box center [368, 230] width 31 height 8
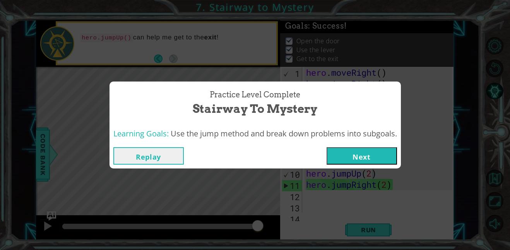
click at [366, 155] on button "Next" at bounding box center [361, 155] width 70 height 17
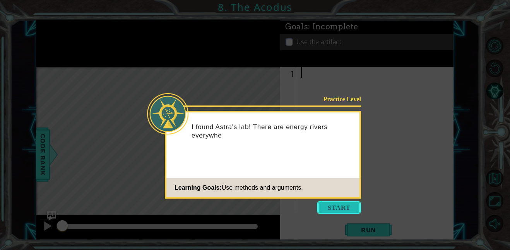
click at [335, 208] on button "Start" at bounding box center [339, 207] width 44 height 12
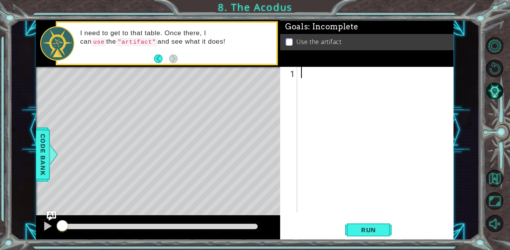
type textarea "m"
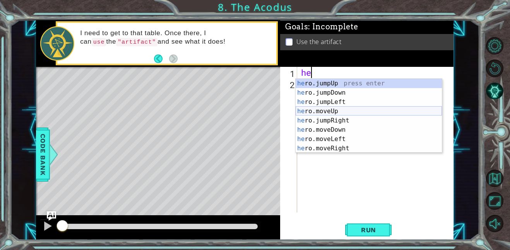
click at [354, 109] on div "he ro.jumpUp press enter he ro.jumpDown press enter he ro.jumpLeft press enter …" at bounding box center [368, 125] width 146 height 93
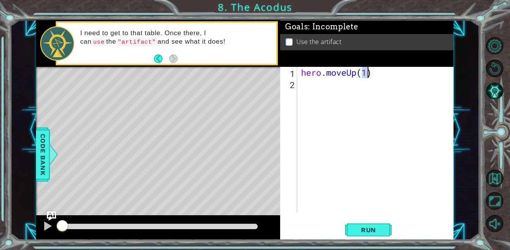
type textarea "hero.moveUp(2)"
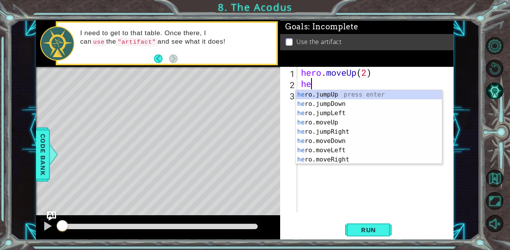
type textarea "hero"
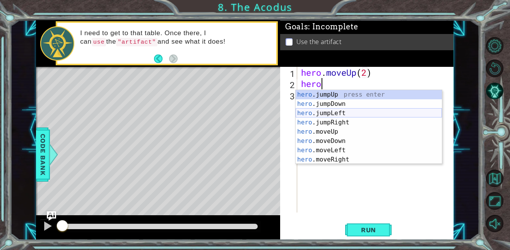
click at [356, 114] on div "hero .jumpUp press enter hero .jumpDown press enter hero .jumpLeft press enter …" at bounding box center [368, 136] width 146 height 93
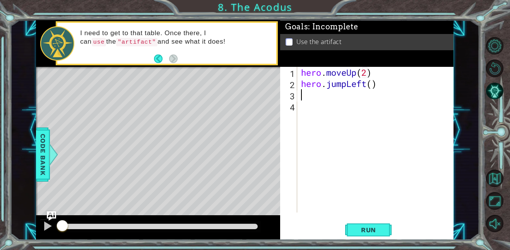
scroll to position [0, 0]
click at [373, 90] on div "hero . moveUp ( 2 ) hero . jumpLeft ( )" at bounding box center [377, 151] width 156 height 168
click at [370, 84] on div "hero . moveUp ( 2 ) hero . jumpLeft ( )" at bounding box center [377, 151] width 156 height 168
click at [351, 231] on button "Run" at bounding box center [368, 229] width 46 height 17
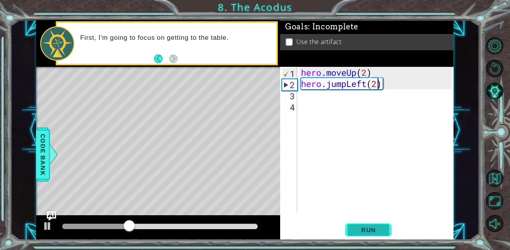
click at [364, 227] on span "Run" at bounding box center [368, 230] width 31 height 8
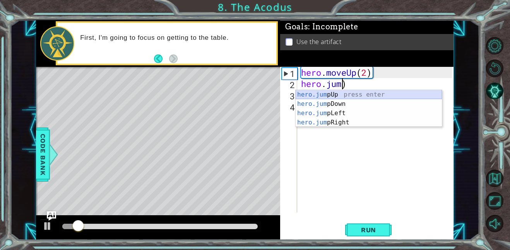
scroll to position [0, 2]
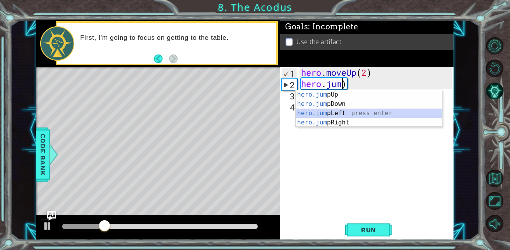
click at [358, 112] on div "hero.jum pUp press enter hero.jum pDown press enter hero.jum pLeft press enter …" at bounding box center [368, 118] width 146 height 56
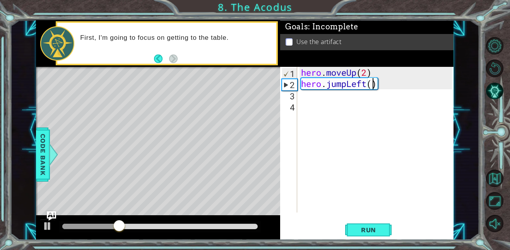
scroll to position [0, 3]
click at [344, 76] on div "hero . moveUp ( 2 ) hero . jumpLeft ( 1 )" at bounding box center [377, 151] width 156 height 168
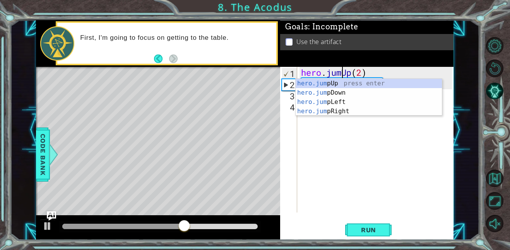
scroll to position [0, 2]
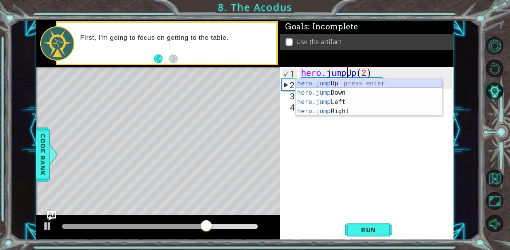
click at [389, 86] on div "hero.jump Up press enter hero.jump Down press enter hero.jump Left press enter …" at bounding box center [368, 107] width 146 height 56
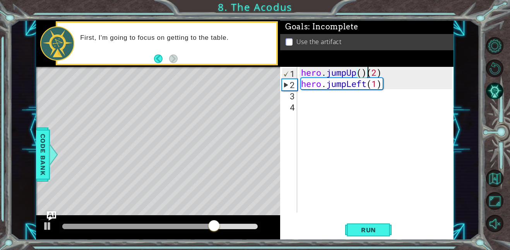
type textarea "hero.jumpUp(2)"
click at [399, 102] on div "hero . jumpUp ( 2 ) hero . jumpLeft ( 1 )" at bounding box center [377, 151] width 156 height 168
click at [378, 93] on div "hero . jumpUp ( 2 ) hero . jumpLeft ( 1 )" at bounding box center [377, 151] width 156 height 168
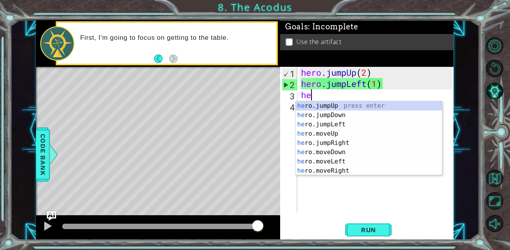
type textarea "her"
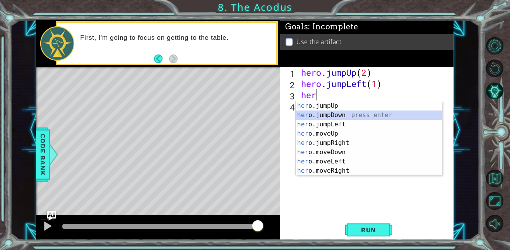
click at [346, 116] on div "her o.jumpUp press enter her o.jumpDown press enter her o.jumpLeft press enter …" at bounding box center [368, 147] width 146 height 93
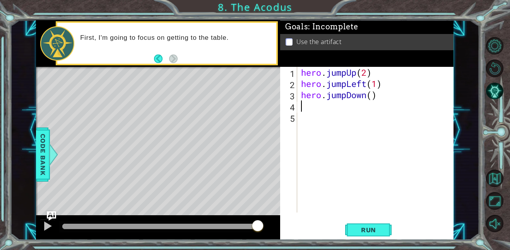
click at [372, 99] on div "hero . jumpUp ( 2 ) hero . jumpLeft ( 1 ) hero . jumpDown ( )" at bounding box center [377, 151] width 156 height 168
type textarea "hero.jumpDown(2)"
click at [313, 104] on div "hero . jumpUp ( 2 ) hero . jumpLeft ( 1 ) hero . jumpDown ( 2 )" at bounding box center [377, 151] width 156 height 168
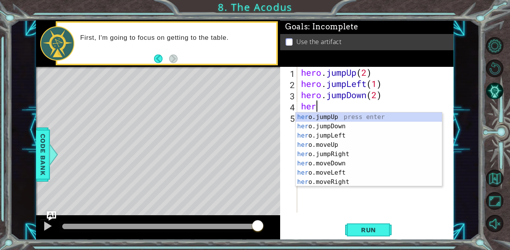
type textarea "hero"
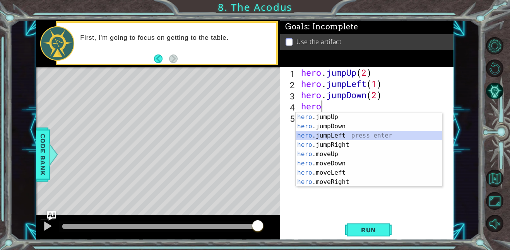
click at [323, 136] on div "hero .jumpUp press enter hero .jumpDown press enter hero .jumpLeft press enter …" at bounding box center [368, 159] width 146 height 93
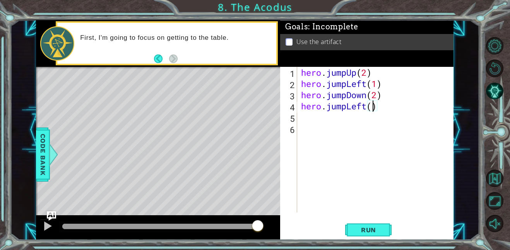
click at [373, 107] on div "hero . jumpUp ( 2 ) hero . jumpLeft ( 1 ) hero . jumpDown ( 2 ) hero . jumpLeft…" at bounding box center [377, 151] width 156 height 168
type textarea "hero.jumpLeft(3)"
click at [320, 124] on div "hero . jumpUp ( 2 ) hero . jumpLeft ( 1 ) hero . jumpDown ( 2 ) hero . jumpLeft…" at bounding box center [377, 151] width 156 height 168
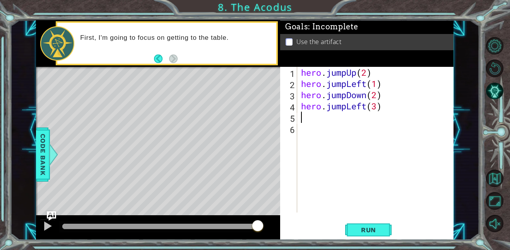
click at [321, 121] on div "hero . jumpUp ( 2 ) hero . jumpLeft ( 1 ) hero . jumpDown ( 2 ) hero . jumpLeft…" at bounding box center [377, 151] width 156 height 168
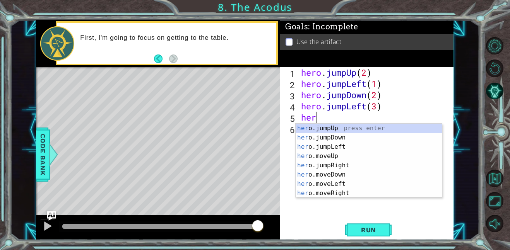
type textarea "hero"
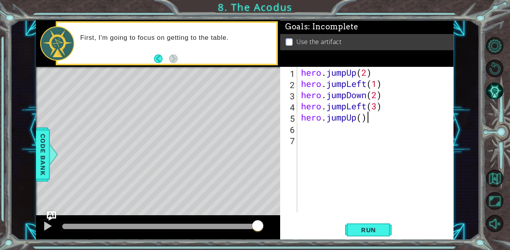
click at [365, 118] on div "hero . jumpUp ( 2 ) hero . jumpLeft ( 1 ) hero . jumpDown ( 2 ) hero . jumpLeft…" at bounding box center [377, 151] width 156 height 168
click at [378, 110] on div "hero . jumpUp ( 2 ) hero . jumpLeft ( 1 ) hero . jumpDown ( 2 ) hero . jumpLeft…" at bounding box center [377, 151] width 156 height 168
type textarea "hero.jumpLeft(2)"
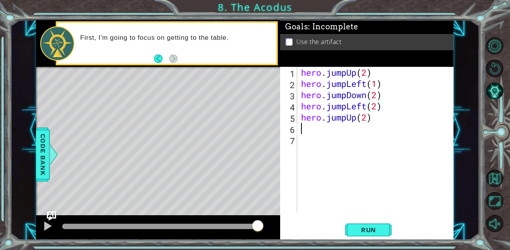
click at [341, 133] on div "hero . jumpUp ( 2 ) hero . jumpLeft ( 1 ) hero . jumpDown ( 2 ) hero . jumpLeft…" at bounding box center [377, 151] width 156 height 168
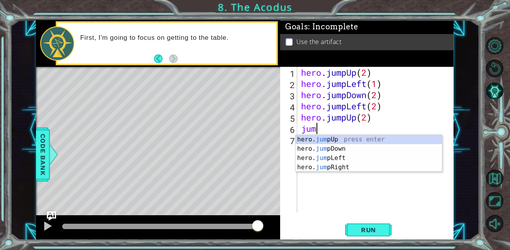
type textarea "jump"
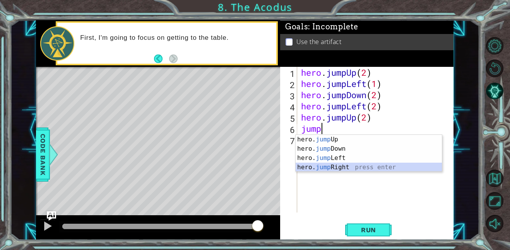
click at [348, 165] on div "hero. jump Up press enter hero. jump Down press enter hero. jump Left press ent…" at bounding box center [368, 163] width 146 height 56
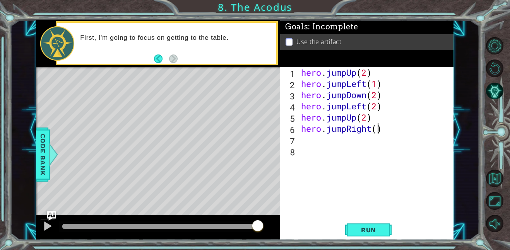
click at [377, 134] on div "hero . jumpUp ( 2 ) hero . jumpLeft ( 1 ) hero . jumpDown ( 2 ) hero . jumpLeft…" at bounding box center [377, 151] width 156 height 168
click at [359, 235] on button "Run" at bounding box center [368, 229] width 46 height 17
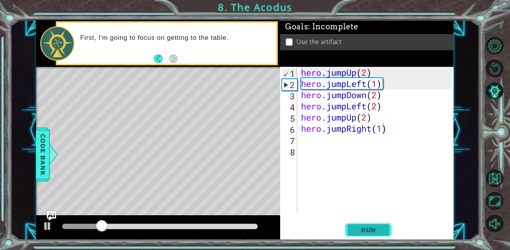
click at [359, 235] on button "Run" at bounding box center [368, 229] width 46 height 17
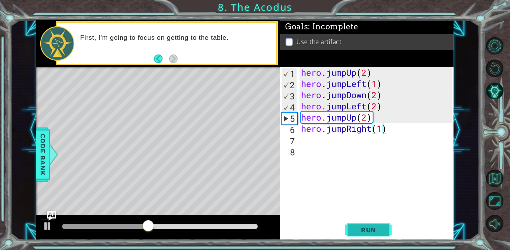
click at [359, 235] on button "Run" at bounding box center [368, 229] width 46 height 17
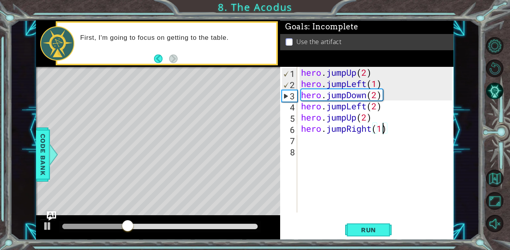
click at [368, 72] on div "hero . jumpUp ( 2 ) hero . jumpLeft ( 1 ) hero . jumpDown ( 2 ) hero . jumpLeft…" at bounding box center [377, 151] width 156 height 168
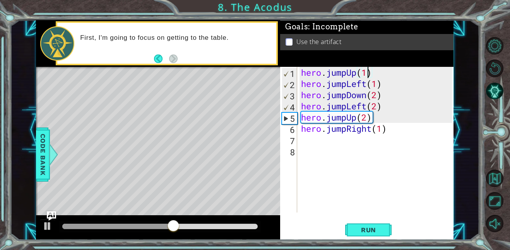
click at [377, 86] on div "hero . jumpUp ( 1 ) hero . jumpLeft ( 1 ) hero . jumpDown ( 2 ) hero . jumpLeft…" at bounding box center [377, 151] width 156 height 168
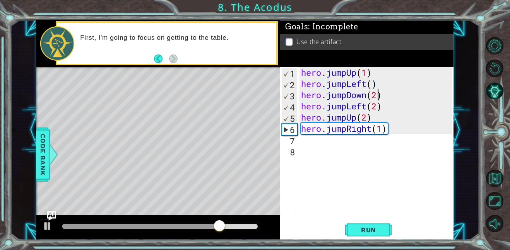
click at [378, 100] on div "hero . jumpUp ( 1 ) hero . jumpLeft ( ) hero . jumpDown ( 2 ) hero . jumpLeft (…" at bounding box center [377, 151] width 156 height 168
click at [377, 112] on div "hero . jumpUp ( 1 ) hero . jumpLeft ( ) hero . jumpDown ( 1 ) hero . jumpLeft (…" at bounding box center [377, 151] width 156 height 168
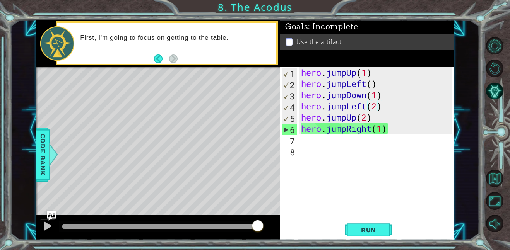
click at [366, 119] on div "hero . jumpUp ( 1 ) hero . jumpLeft ( ) hero . jumpDown ( 1 ) hero . jumpLeft (…" at bounding box center [377, 151] width 156 height 168
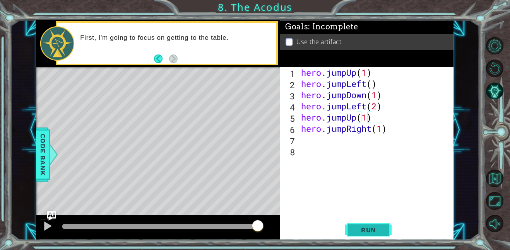
click at [365, 223] on button "Run" at bounding box center [368, 229] width 46 height 17
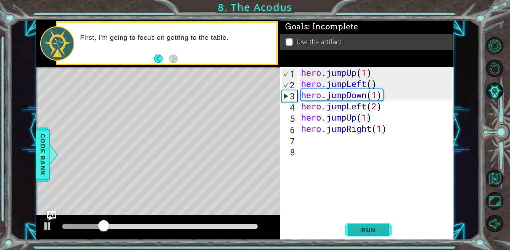
click at [365, 223] on button "Run" at bounding box center [368, 229] width 46 height 17
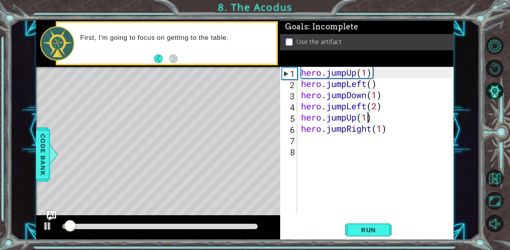
click at [369, 82] on div "hero . jumpUp ( 1 ) hero . jumpLeft ( ) hero . jumpDown ( 1 ) hero . jumpLeft (…" at bounding box center [377, 151] width 156 height 168
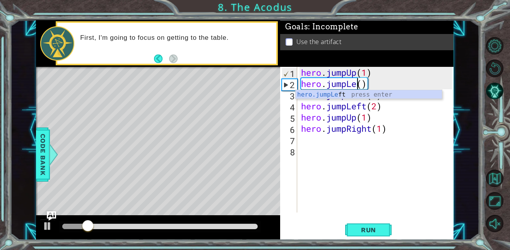
click at [366, 73] on div "hero . jumpUp ( 1 ) hero . jumpLe ( ) hero . jumpDown ( 1 ) hero . jumpLeft ( 2…" at bounding box center [377, 151] width 156 height 168
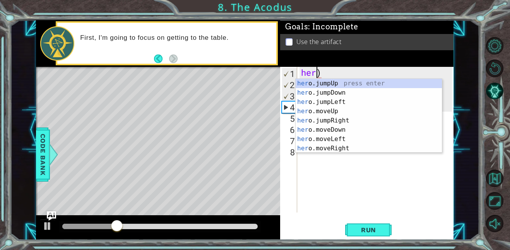
scroll to position [0, 0]
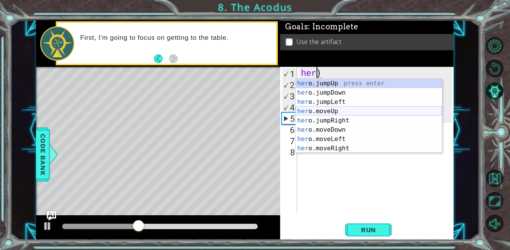
click at [346, 108] on div "her o.jumpUp press enter her o.jumpDown press enter her o.jumpLeft press enter …" at bounding box center [368, 125] width 146 height 93
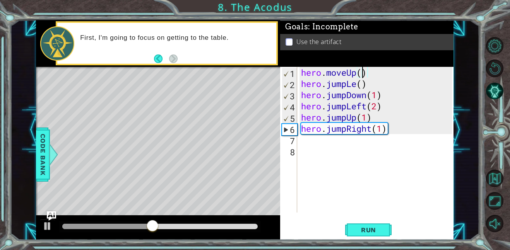
scroll to position [0, 3]
click at [364, 83] on div "hero . moveUp ( 2 ) hero . jumpLe ( ) hero . jumpDown ( 1 ) hero . jumpLeft ( 2…" at bounding box center [377, 151] width 156 height 168
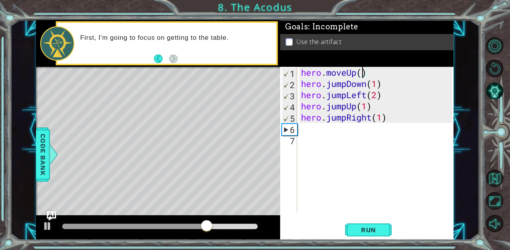
click at [385, 83] on div "hero . moveUp ( ) hero . jumpDown ( 1 ) hero . jumpLeft ( 2 ) hero . jumpUp ( 1…" at bounding box center [377, 151] width 156 height 168
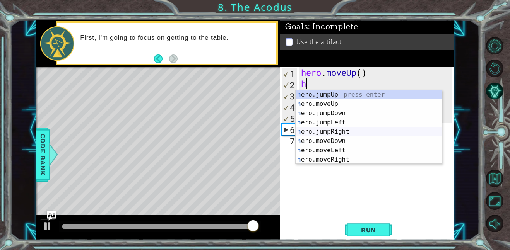
scroll to position [9, 0]
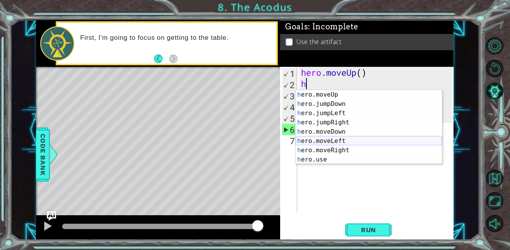
click at [362, 141] on div "h ero.moveUp press enter h ero.jumpDown press enter h ero.jumpLeft press enter …" at bounding box center [368, 136] width 146 height 93
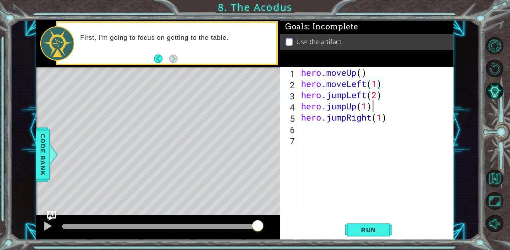
click at [380, 103] on div "hero . moveUp ( ) hero . moveLeft ( 1 ) hero . jumpLeft ( 2 ) hero . jumpUp ( 1…" at bounding box center [377, 151] width 156 height 168
click at [381, 100] on div "hero . moveUp ( ) hero . moveLeft ( 1 ) hero . jumpLeft ( 2 ) hero . jumpUp ( 1…" at bounding box center [377, 151] width 156 height 168
click at [382, 97] on div "hero . moveUp ( ) hero . moveLeft ( 1 ) hero . jumpLeft ( 2 ) hero . jumpUp ( 1…" at bounding box center [377, 151] width 156 height 168
click at [348, 95] on div "hero . moveUp ( ) hero . moveLeft ( 1 ) hero . jumpLeft ( 2 ) hero . jumpUp ( 1…" at bounding box center [377, 151] width 156 height 168
click at [397, 97] on div "hero . moveUp ( ) hero . moveLeft ( 1 ) hero . jumpLeft ( 2 ) hero . jumpUp ( 1…" at bounding box center [377, 151] width 156 height 168
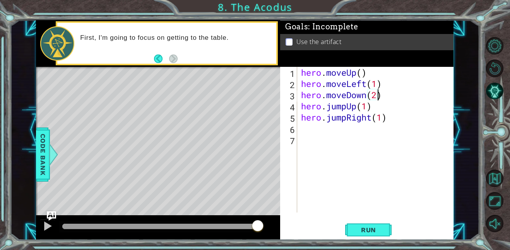
scroll to position [0, 3]
click at [370, 110] on div "hero . moveUp ( ) hero . moveLeft ( 1 ) hero . moveDown ( 2 ) hero . jumpUp ( 1…" at bounding box center [377, 151] width 156 height 168
click at [409, 122] on div "hero . moveUp ( ) hero . moveLeft ( 1 ) hero . moveDown ( 2 ) hero . jumpUp ( 1…" at bounding box center [377, 151] width 156 height 168
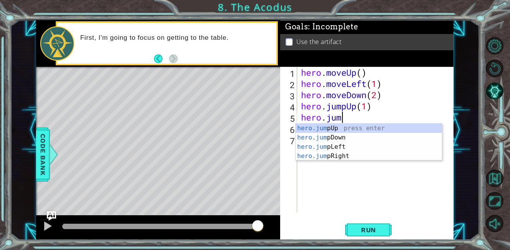
scroll to position [0, 1]
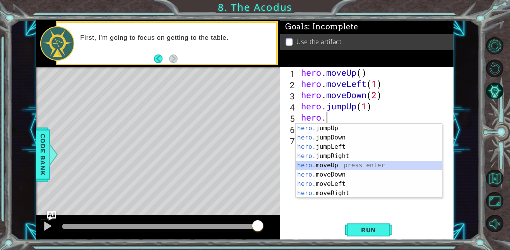
click at [368, 162] on div "hero. jumpUp press enter hero. jumpDown press enter hero. jumpLeft press enter …" at bounding box center [368, 170] width 146 height 93
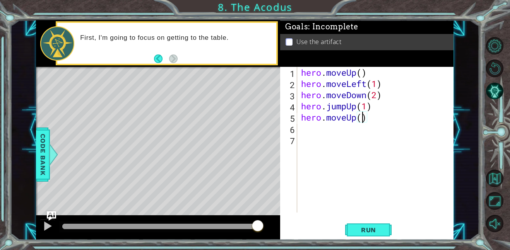
type textarea "hero.moveUp(2)"
click at [360, 128] on div "hero . moveUp ( ) hero . moveLeft ( 1 ) hero . moveDown ( 2 ) hero . jumpUp ( 1…" at bounding box center [377, 151] width 156 height 168
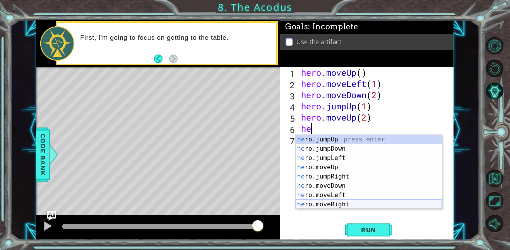
click at [379, 204] on div "he ro.jumpUp press enter he ro.jumpDown press enter he ro.jumpLeft press enter …" at bounding box center [368, 181] width 146 height 93
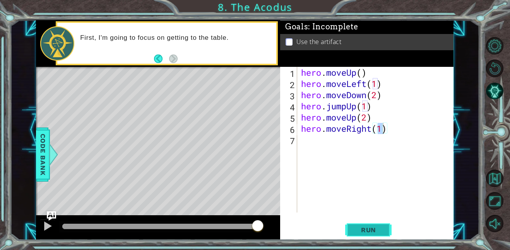
click at [380, 227] on span "Run" at bounding box center [368, 230] width 31 height 8
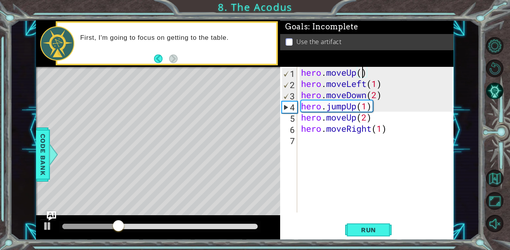
click at [363, 75] on div "hero . moveUp ( ) hero . moveLeft ( 1 ) hero . moveDown ( 2 ) hero . jumpUp ( 1…" at bounding box center [377, 151] width 156 height 168
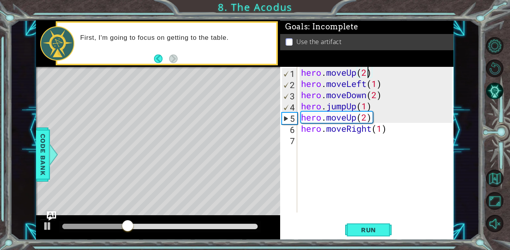
scroll to position [0, 3]
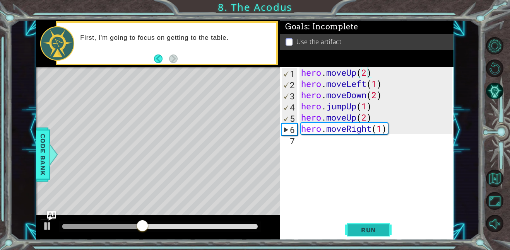
click at [368, 237] on button "Run" at bounding box center [368, 229] width 46 height 17
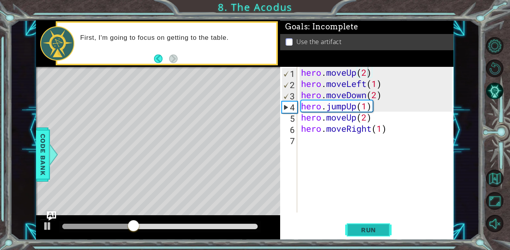
click at [368, 237] on button "Run" at bounding box center [368, 229] width 46 height 17
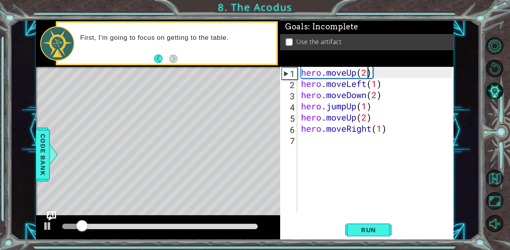
click at [358, 110] on div "hero . moveUp ( 2 ) hero . moveLeft ( 1 ) hero . moveDown ( 2 ) hero . jumpUp (…" at bounding box center [377, 151] width 156 height 168
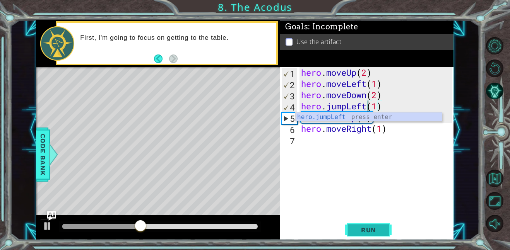
type textarea "hero.jumpLeft(1)"
click at [370, 225] on button "Run" at bounding box center [368, 229] width 46 height 17
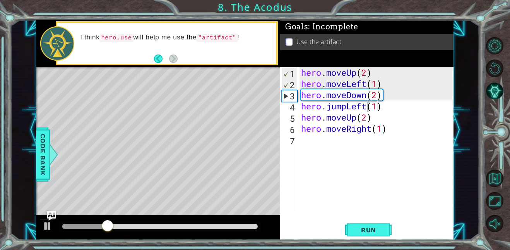
click at [336, 144] on div "hero . moveUp ( 2 ) hero . moveLeft ( 1 ) hero . moveDown ( 2 ) hero . jumpLeft…" at bounding box center [377, 151] width 156 height 168
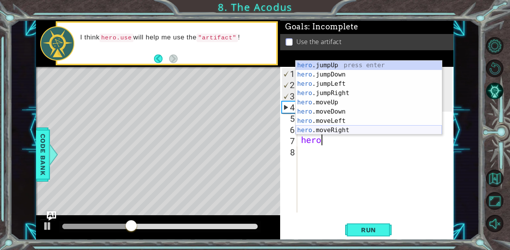
scroll to position [9, 0]
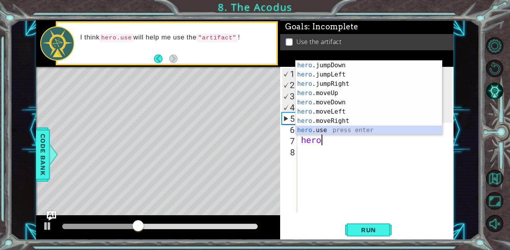
click at [338, 128] on div "hero .jumpDown press enter hero .jumpLeft press enter hero .jumpRight press ent…" at bounding box center [368, 107] width 146 height 93
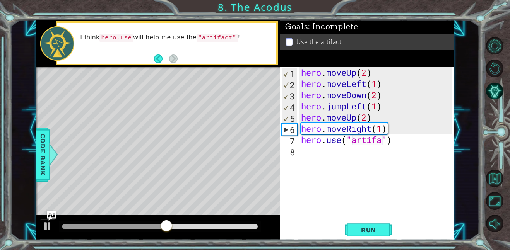
scroll to position [0, 4]
type textarea "hero.use("artifact")"
click at [360, 225] on button "Run" at bounding box center [368, 229] width 46 height 17
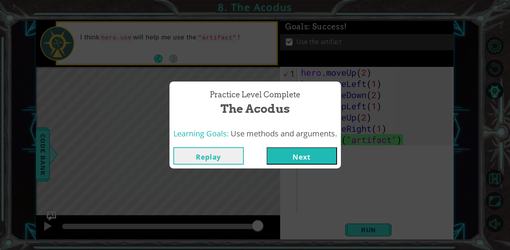
click at [312, 151] on button "Next" at bounding box center [301, 155] width 70 height 17
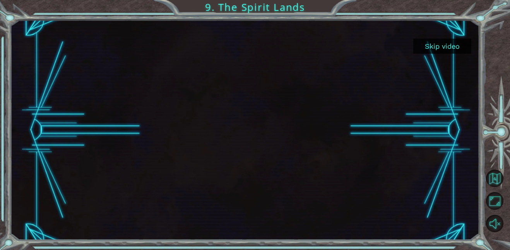
click at [440, 40] on button "Skip video" at bounding box center [442, 46] width 58 height 15
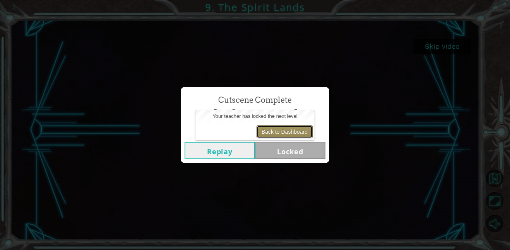
click at [285, 138] on button "Back to Dashboard" at bounding box center [284, 131] width 56 height 13
